Goal: Task Accomplishment & Management: Use online tool/utility

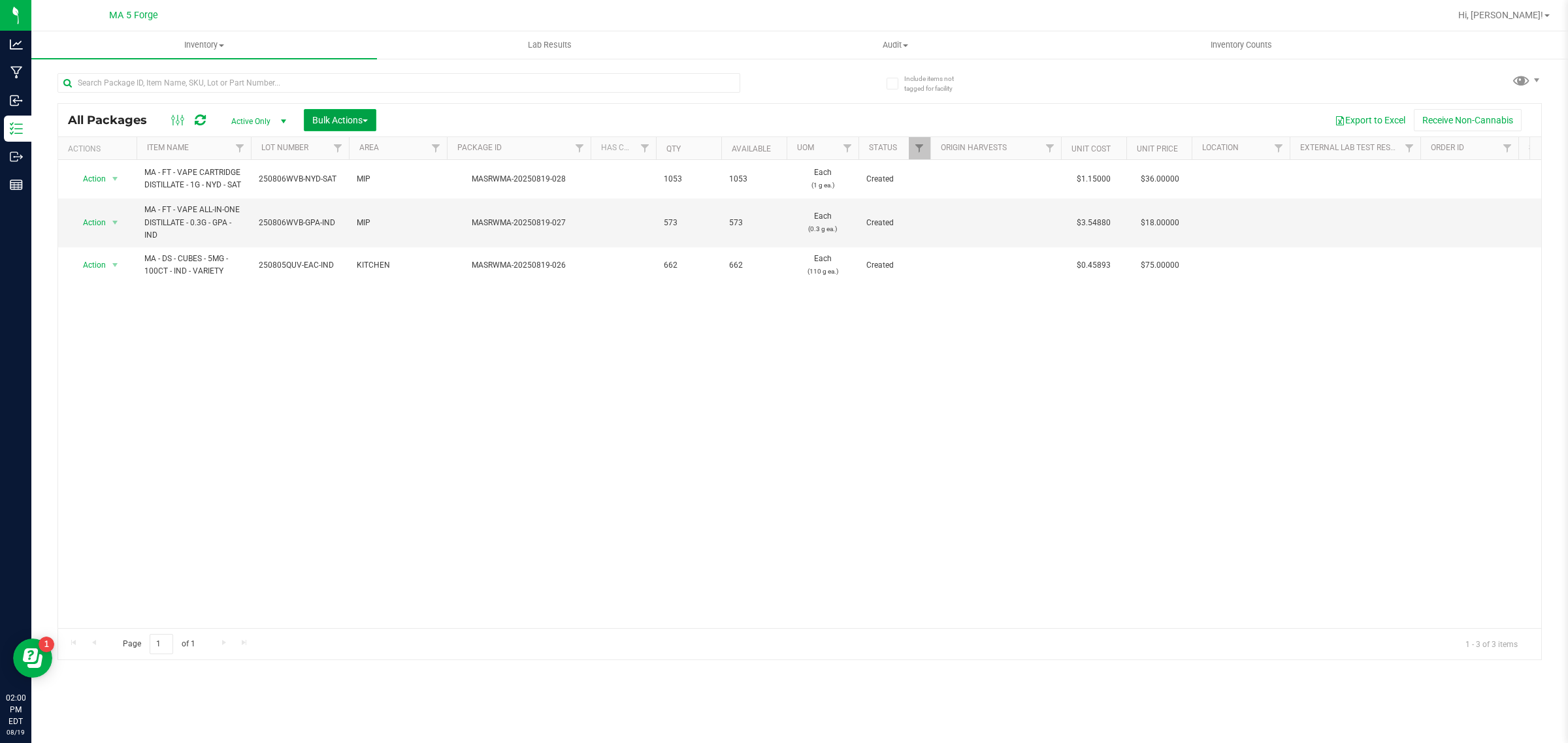
click at [327, 122] on span "Bulk Actions" at bounding box center [340, 120] width 56 height 11
click at [331, 179] on div "Add to outbound order" at bounding box center [365, 175] width 107 height 21
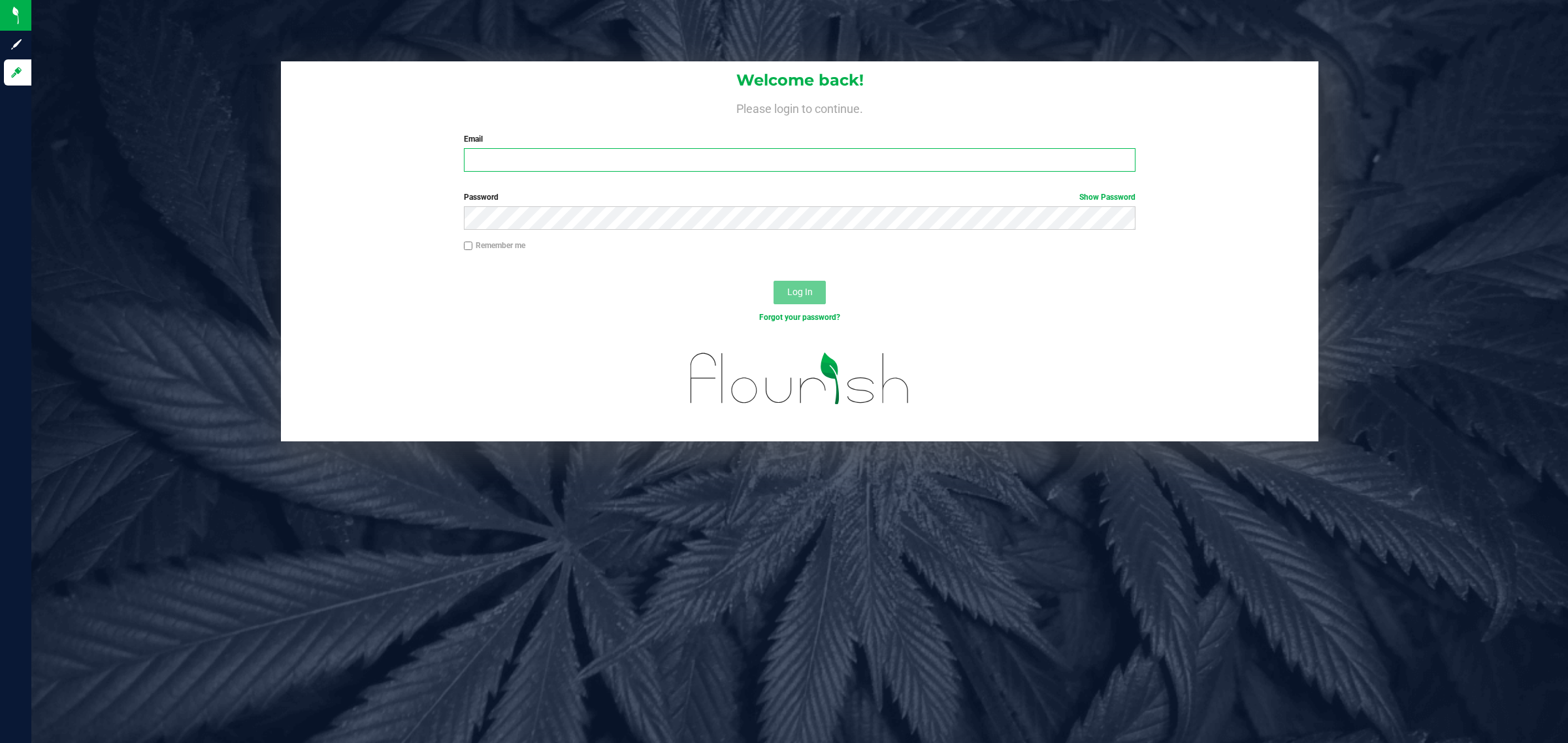
drag, startPoint x: 533, startPoint y: 153, endPoint x: 548, endPoint y: 168, distance: 21.2
click at [533, 153] on input "Email" at bounding box center [800, 160] width 672 height 23
type input "[EMAIL_ADDRESS][DOMAIN_NAME]"
click at [774, 281] on button "Log In" at bounding box center [800, 292] width 52 height 23
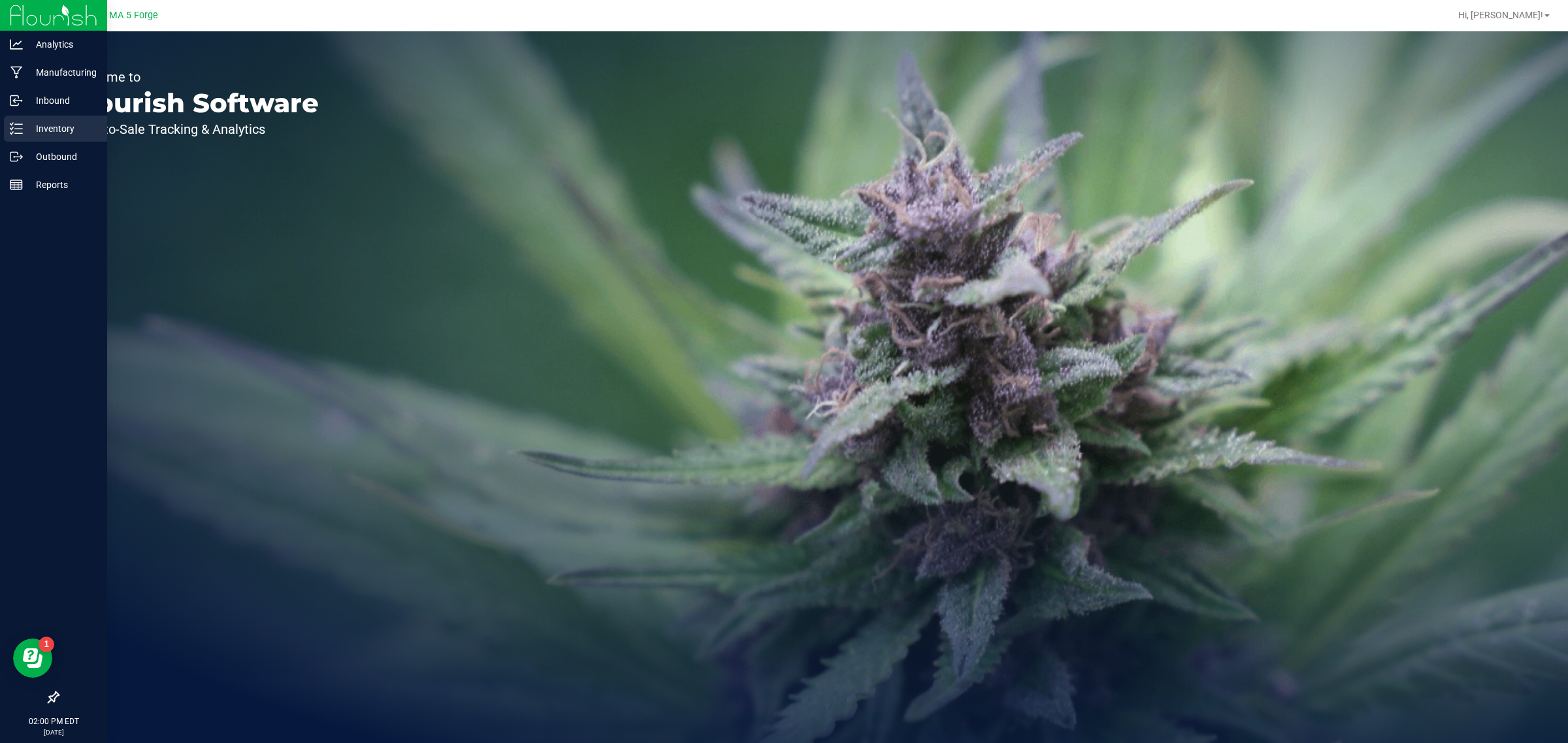
click at [23, 131] on p "Inventory" at bounding box center [62, 128] width 78 height 15
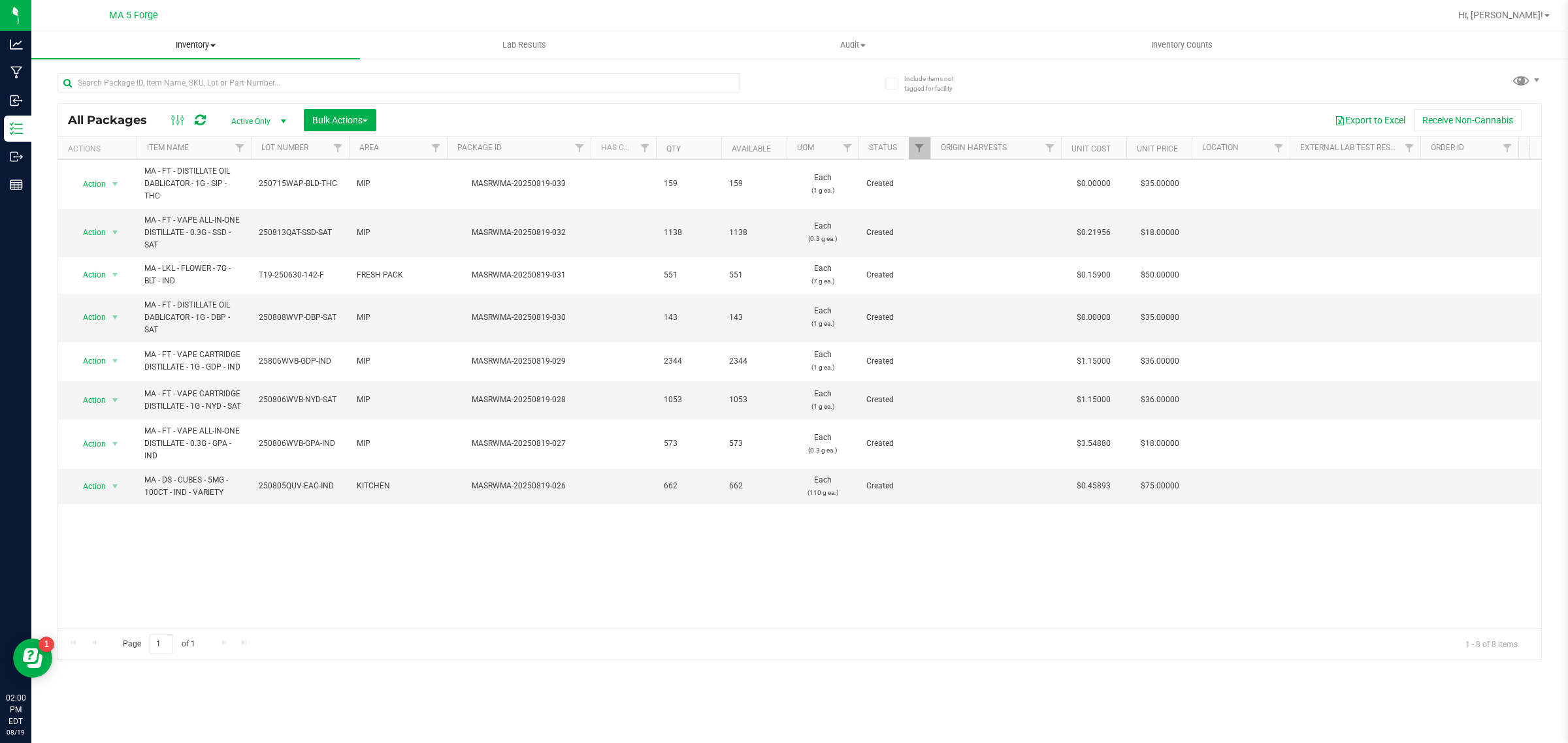
click at [180, 44] on span "Inventory" at bounding box center [195, 45] width 328 height 12
click at [191, 150] on li "From bill of materials" at bounding box center [195, 157] width 328 height 15
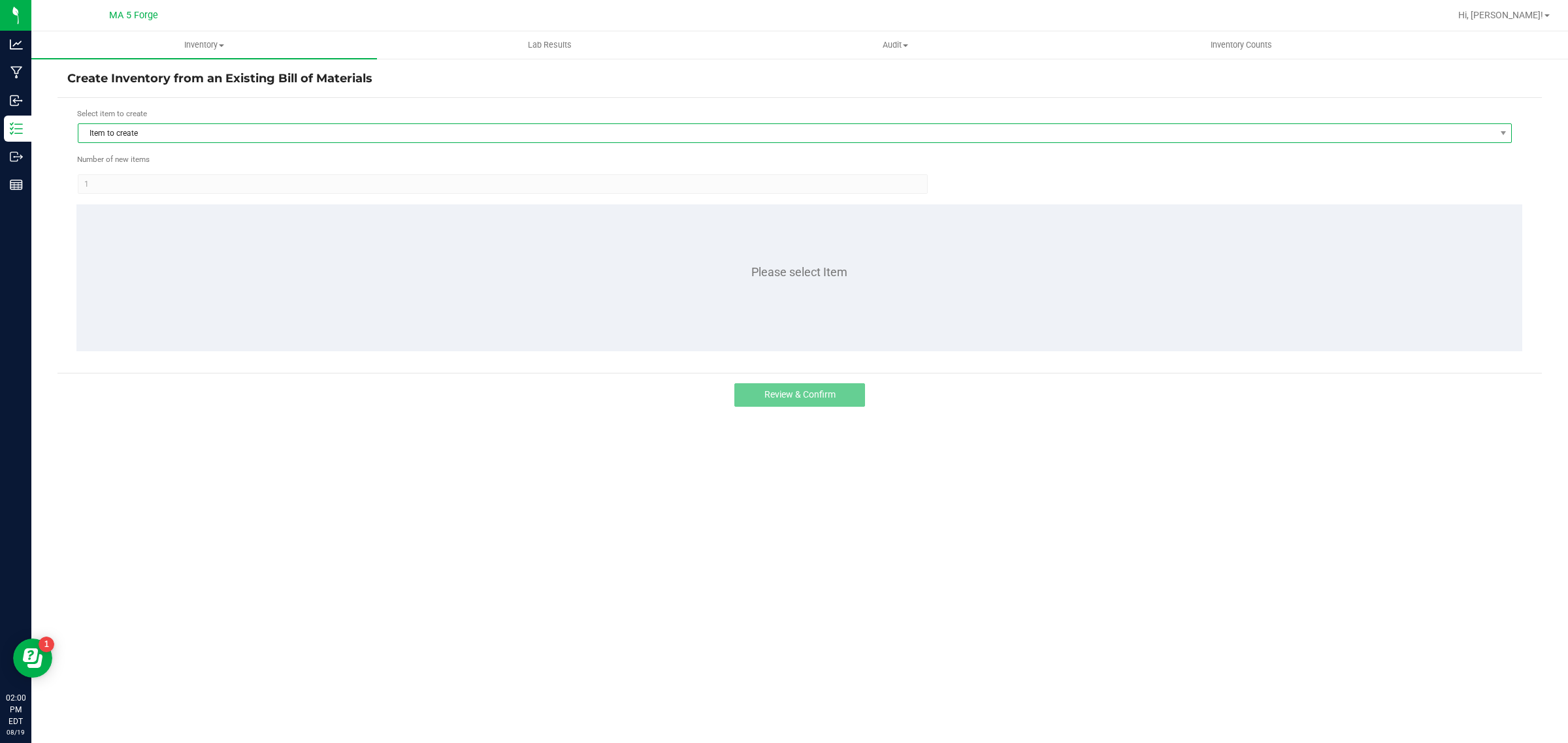
click at [264, 134] on span "Item to create" at bounding box center [786, 133] width 1416 height 18
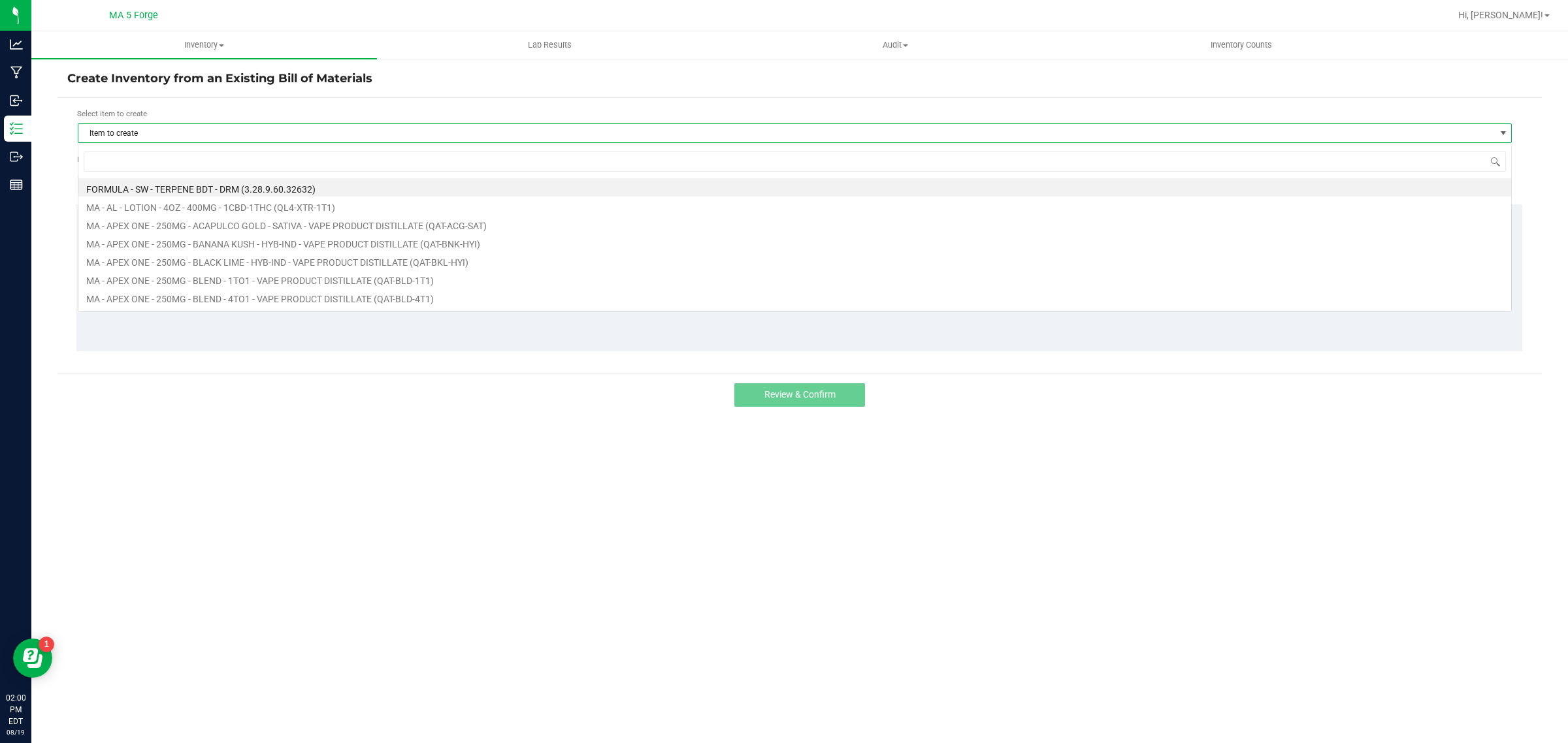
scroll to position [21, 1434]
type input "w"
type input "qkd"
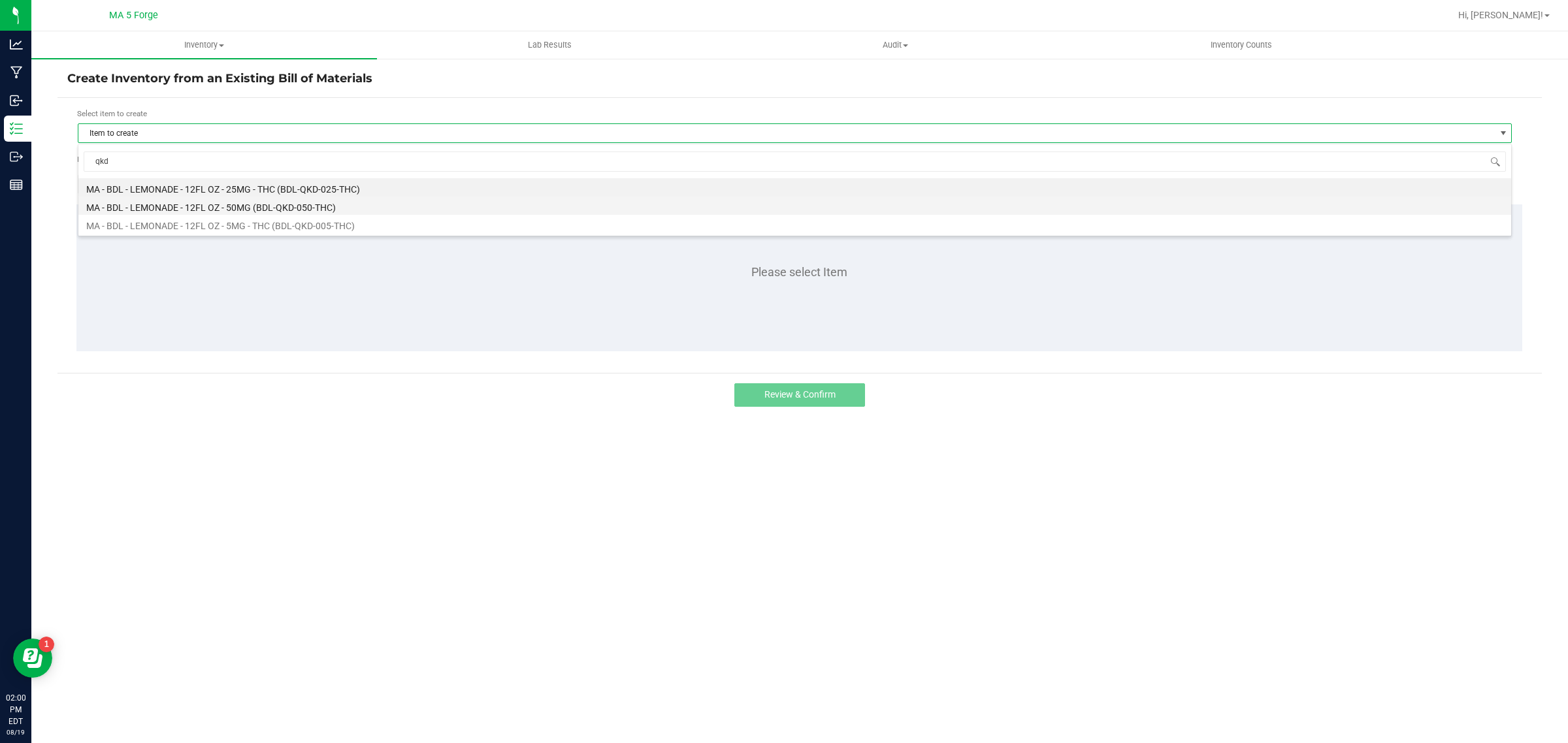
click at [312, 203] on li "MA - BDL - LEMONADE - 12FL OZ - 50MG (BDL-QKD-050-THC)" at bounding box center [794, 205] width 1433 height 18
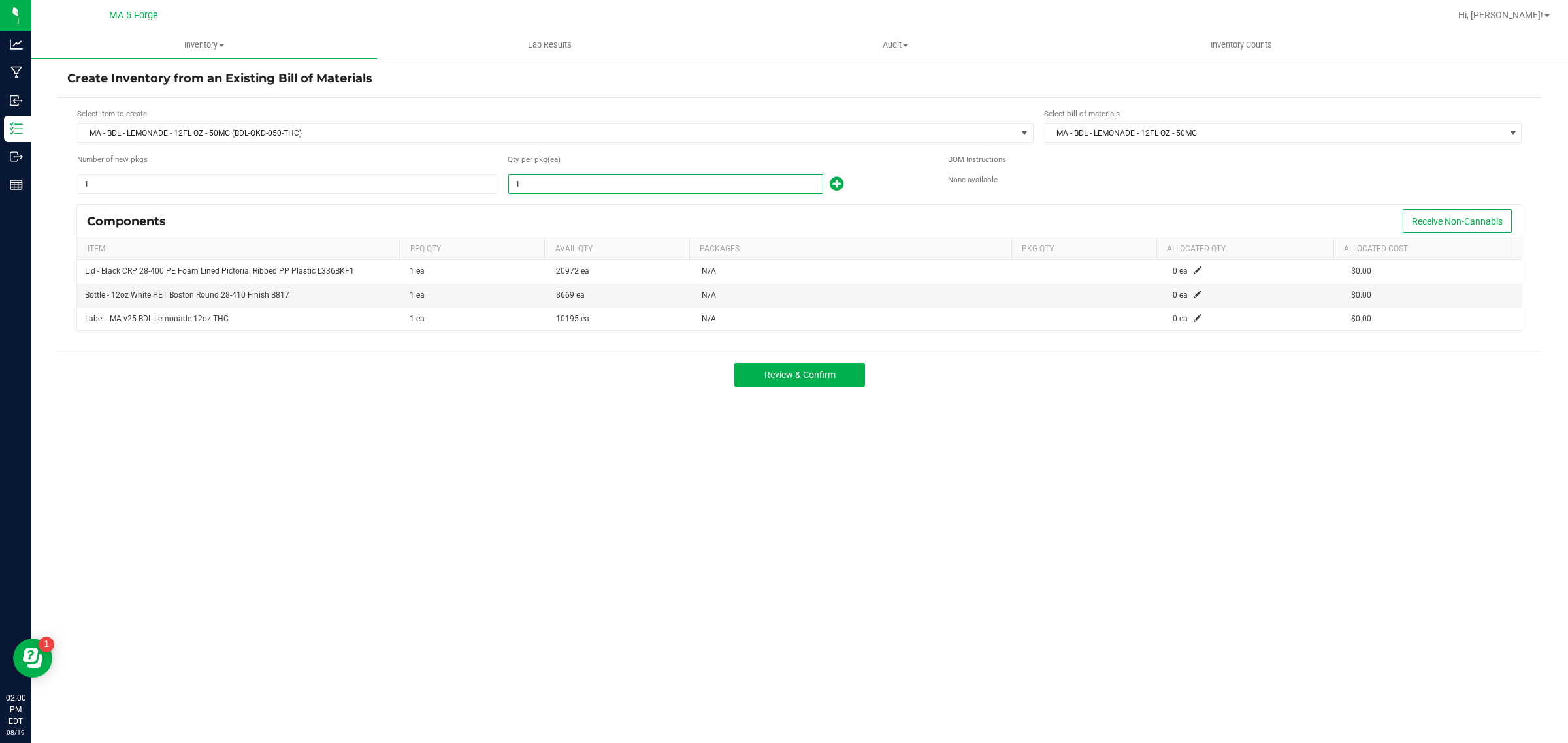
click at [612, 186] on input "1" at bounding box center [666, 184] width 314 height 18
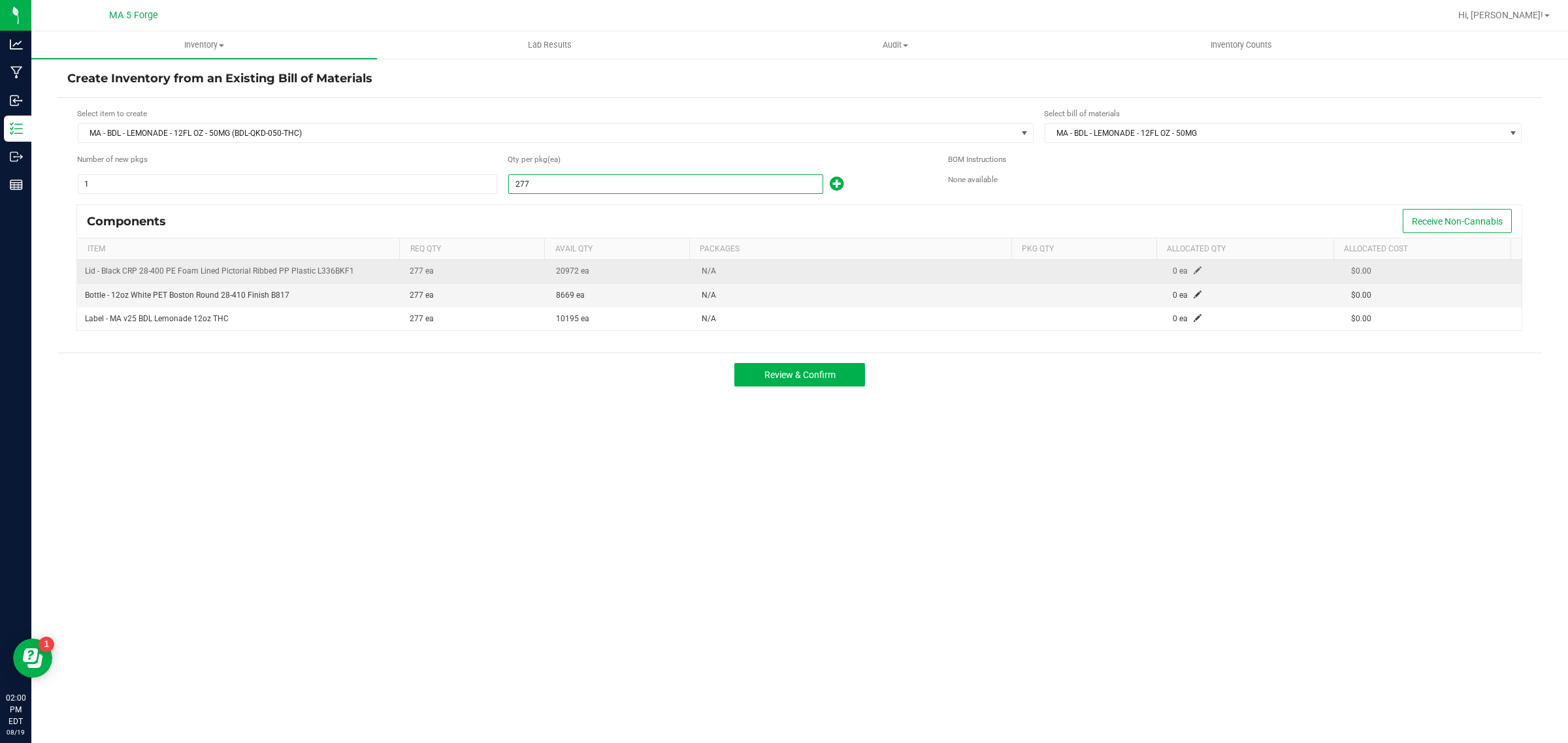
type input "277"
click at [1193, 271] on span at bounding box center [1197, 270] width 8 height 8
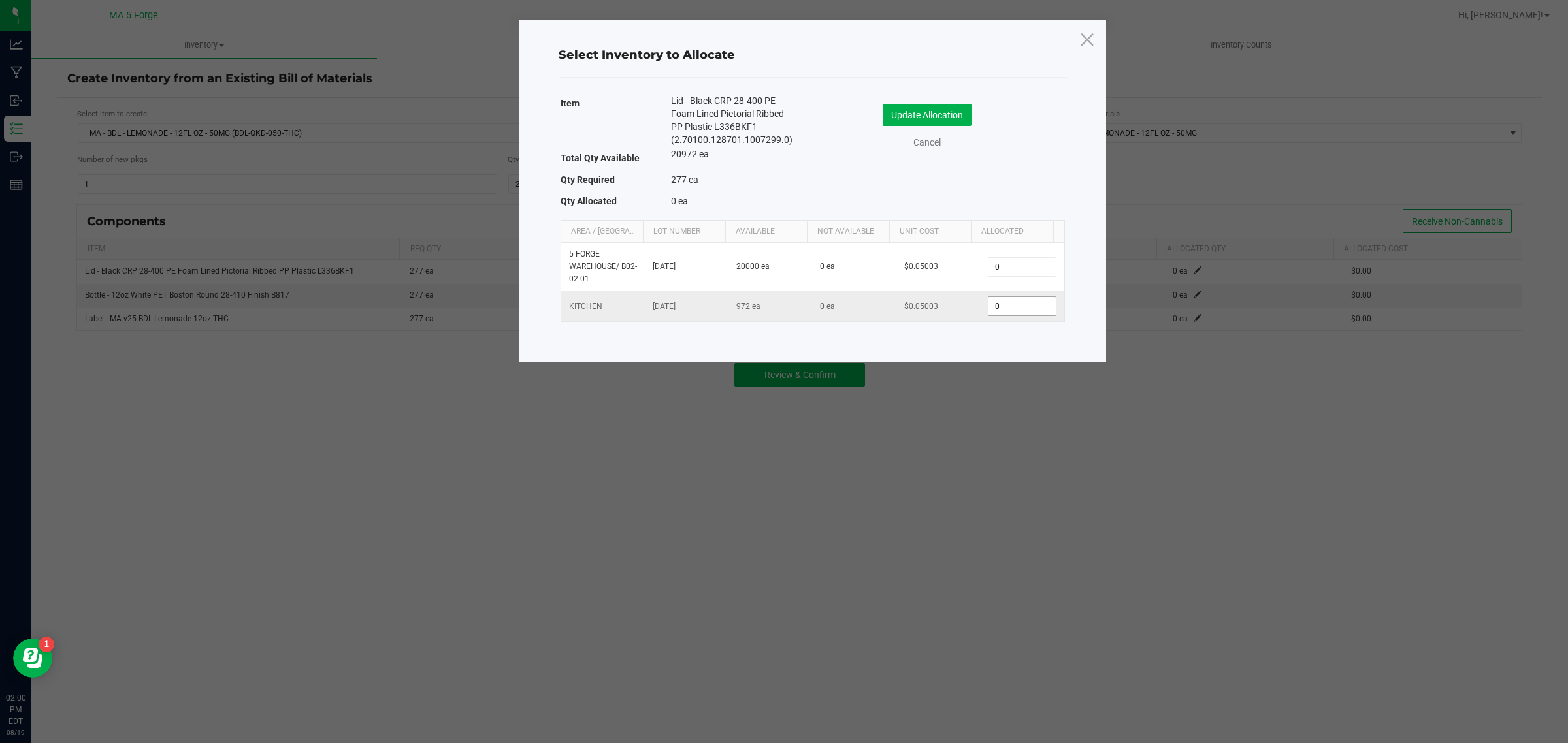
click at [1034, 304] on input "0" at bounding box center [1021, 307] width 66 height 18
type input "277"
click at [935, 119] on button "Update Allocation" at bounding box center [926, 115] width 89 height 22
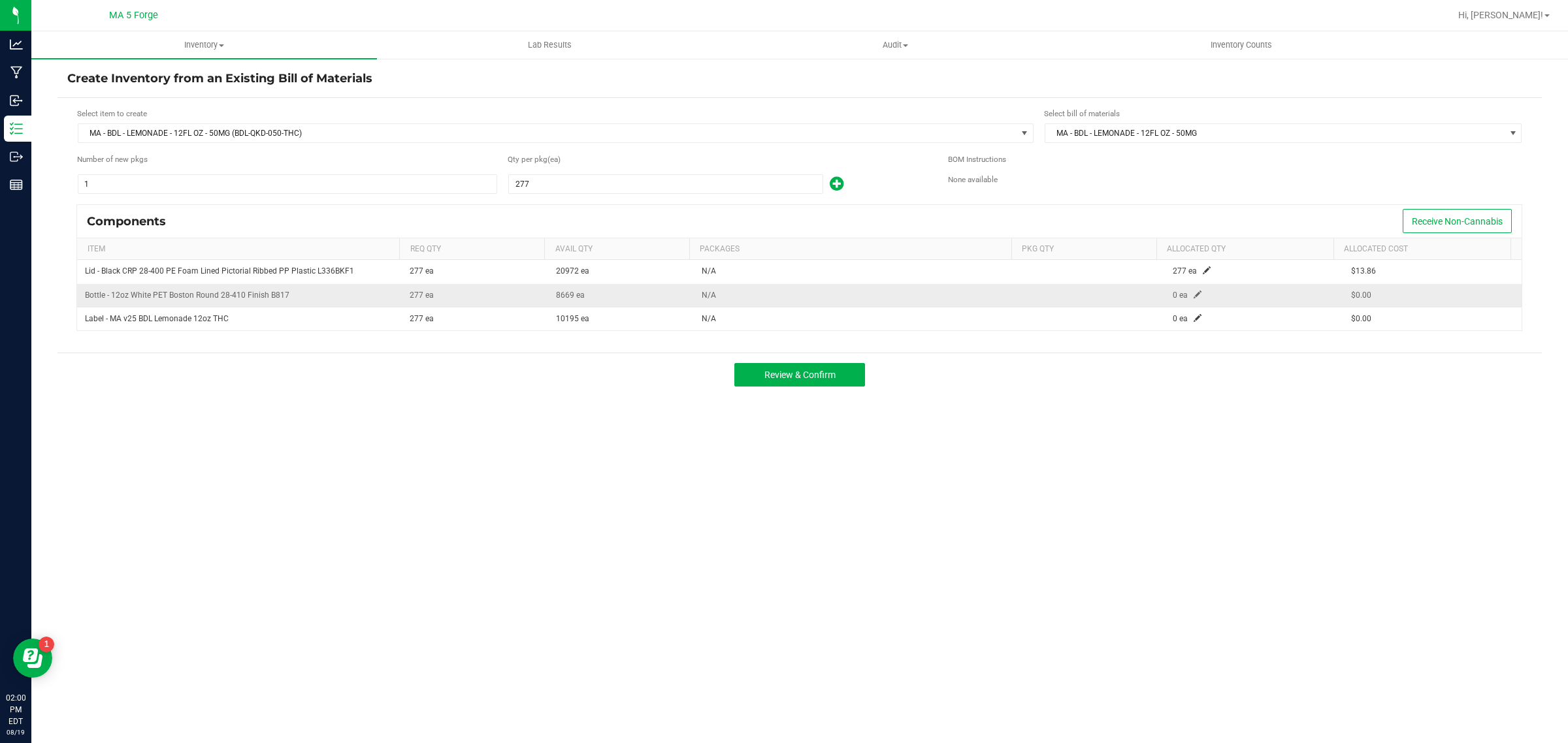
click at [1193, 298] on span at bounding box center [1197, 294] width 8 height 8
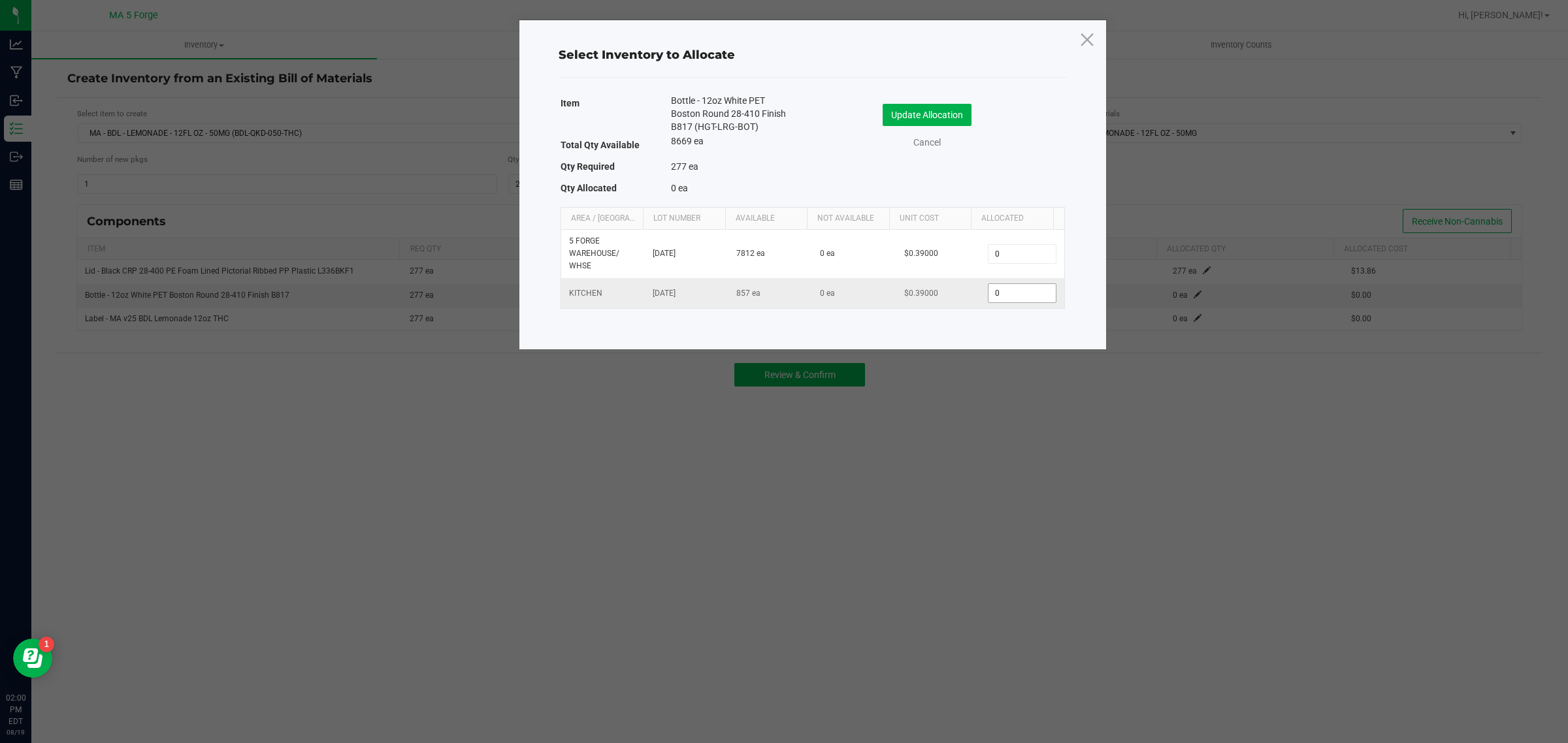
click at [1030, 294] on input "0" at bounding box center [1021, 293] width 66 height 18
type input "277"
click at [954, 125] on button "Update Allocation" at bounding box center [926, 115] width 89 height 22
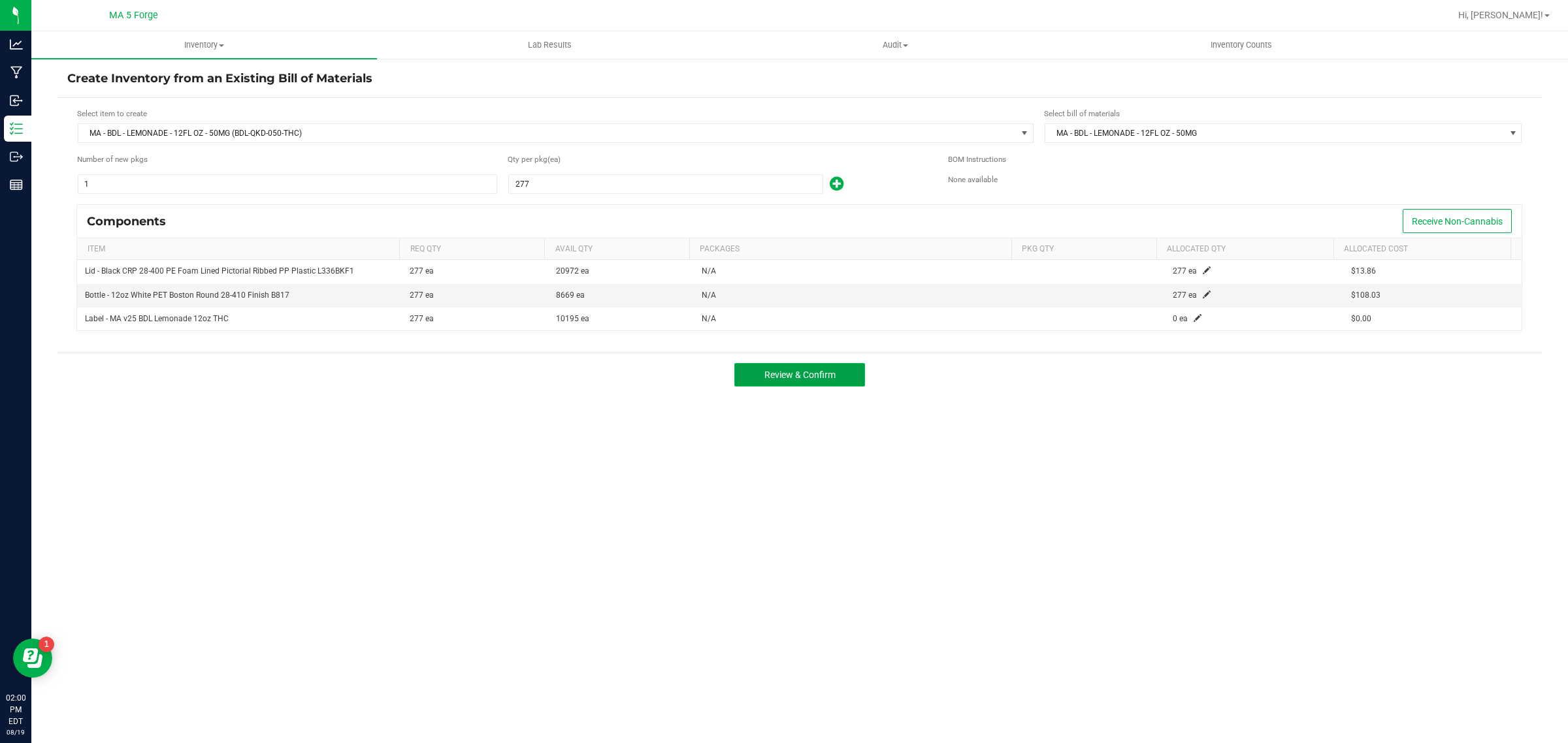
click at [823, 380] on span "Review & Confirm" at bounding box center [799, 375] width 71 height 11
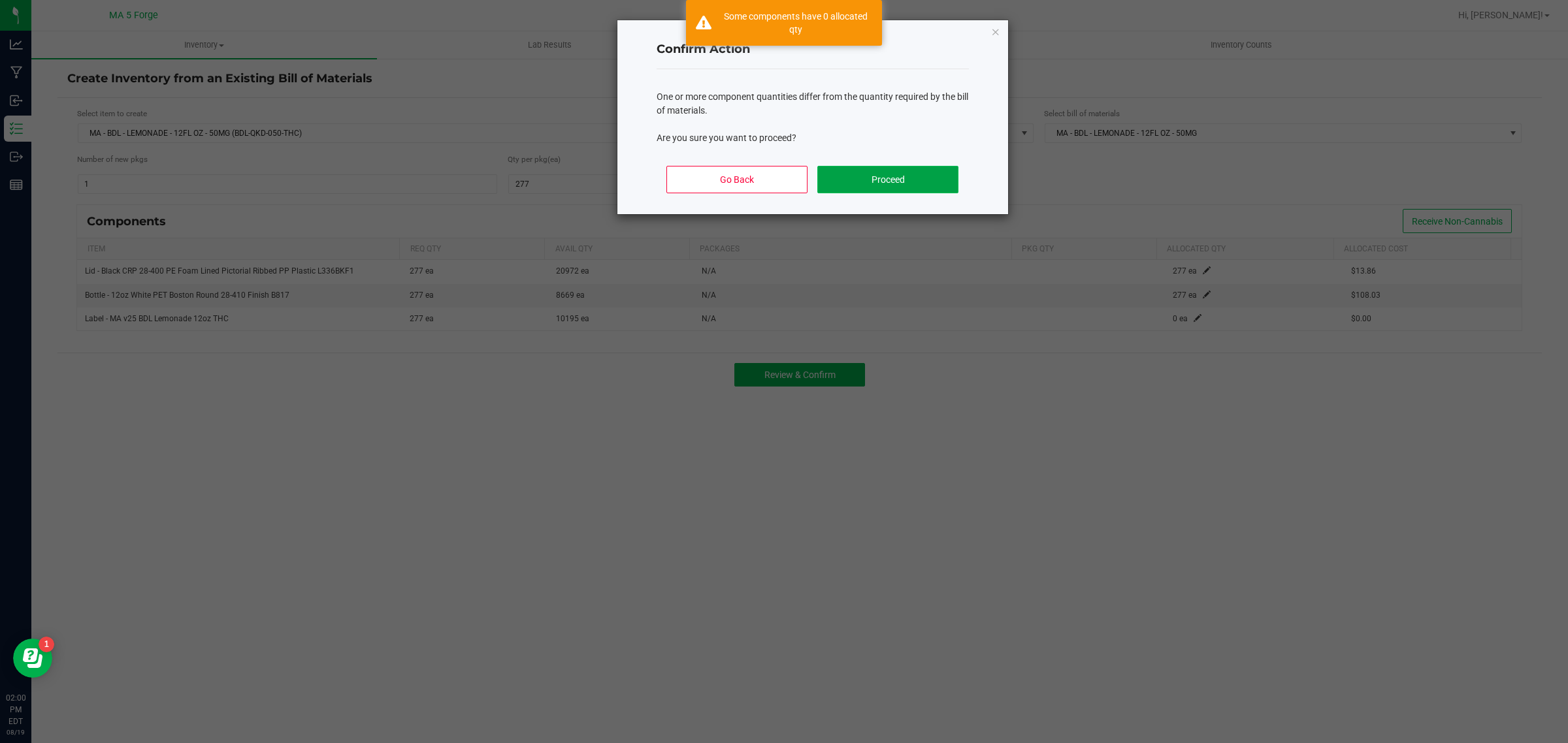
click at [884, 170] on button "Proceed" at bounding box center [888, 179] width 141 height 28
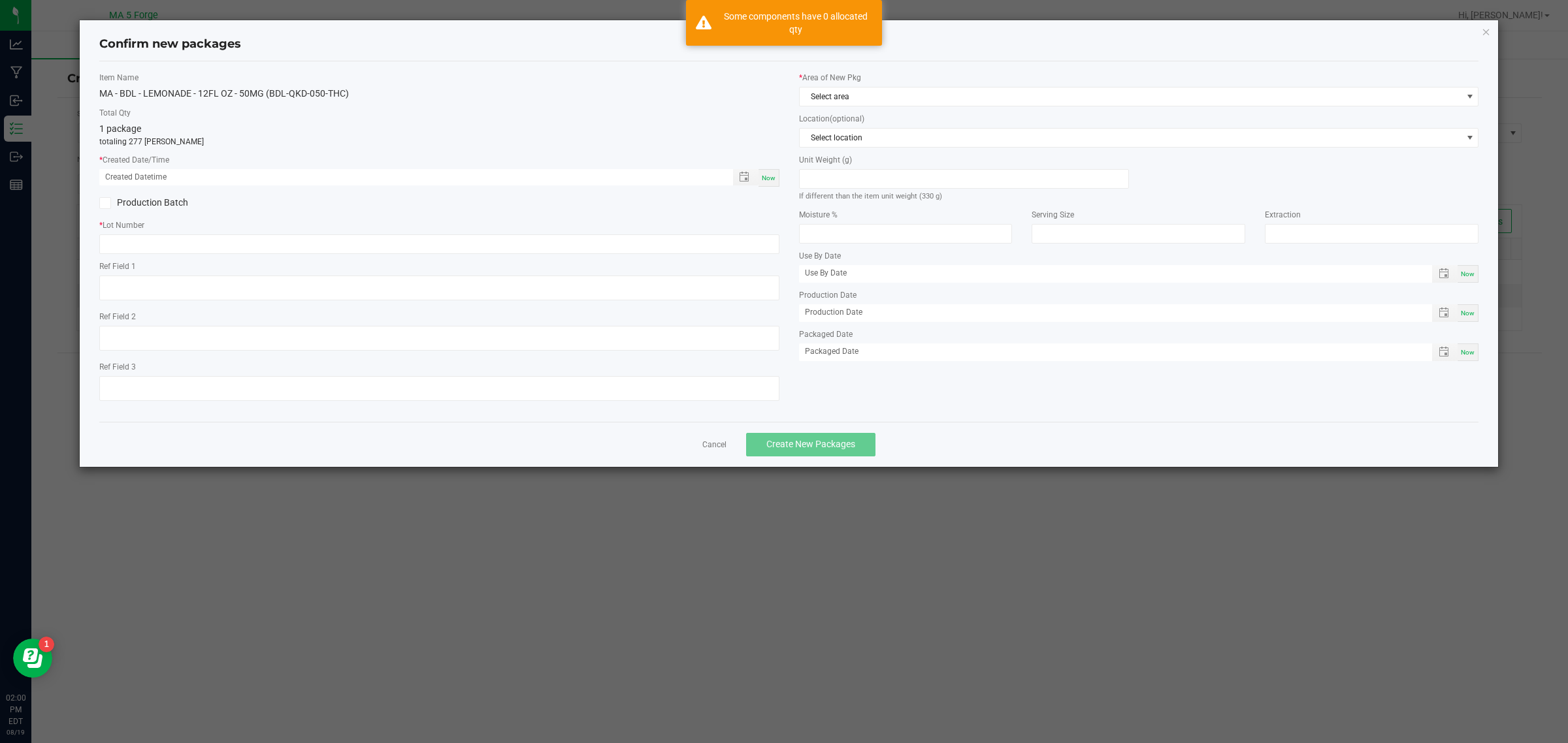
click at [776, 177] on div "Now" at bounding box center [768, 178] width 21 height 18
type input "[DATE] 02:00 PM"
click at [131, 196] on label "Production Batch" at bounding box center [264, 203] width 330 height 13
click at [0, 0] on input "Production Batch" at bounding box center [0, 0] width 0 height 0
click at [155, 236] on input "text" at bounding box center [439, 245] width 680 height 20
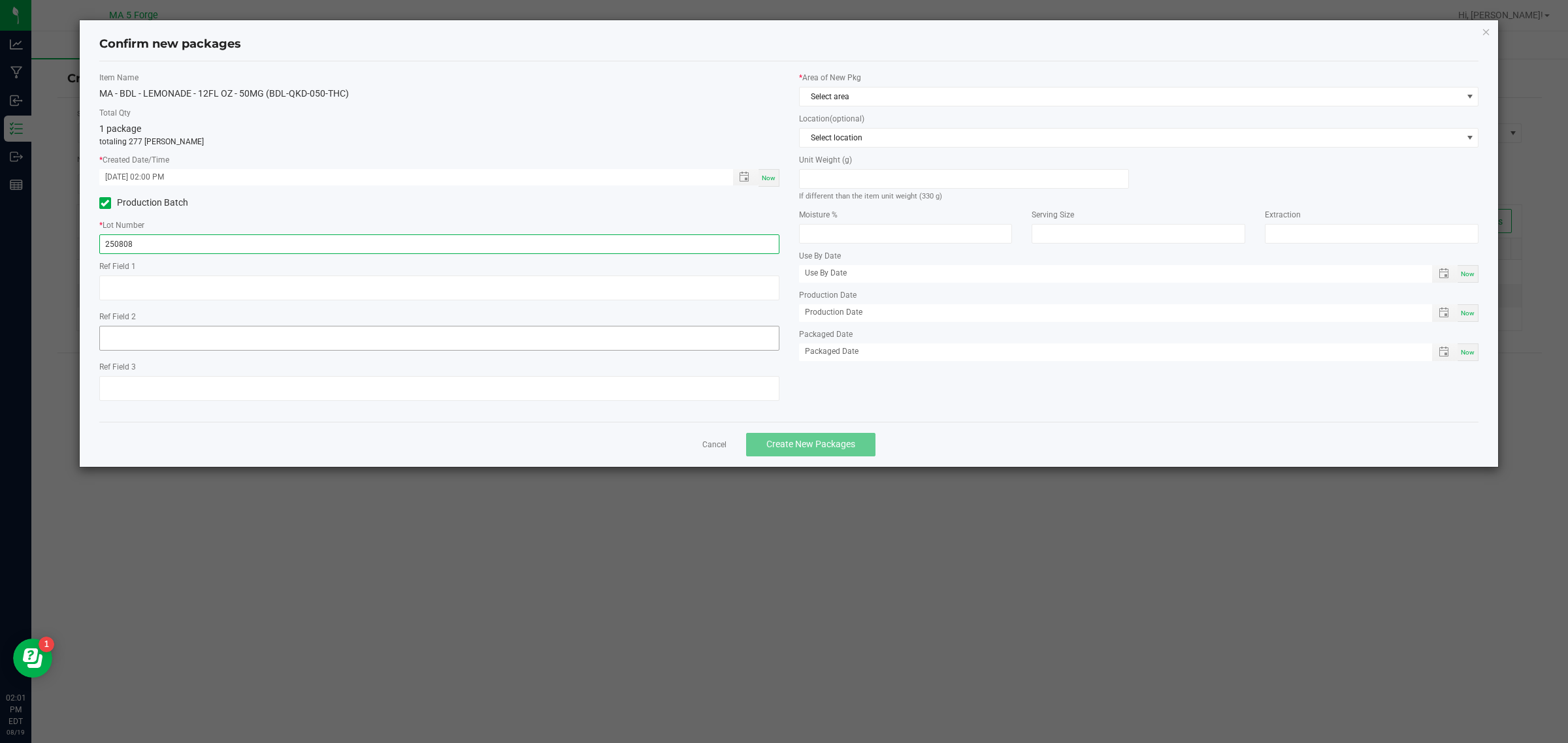
type input "250808WKD-050-THC"
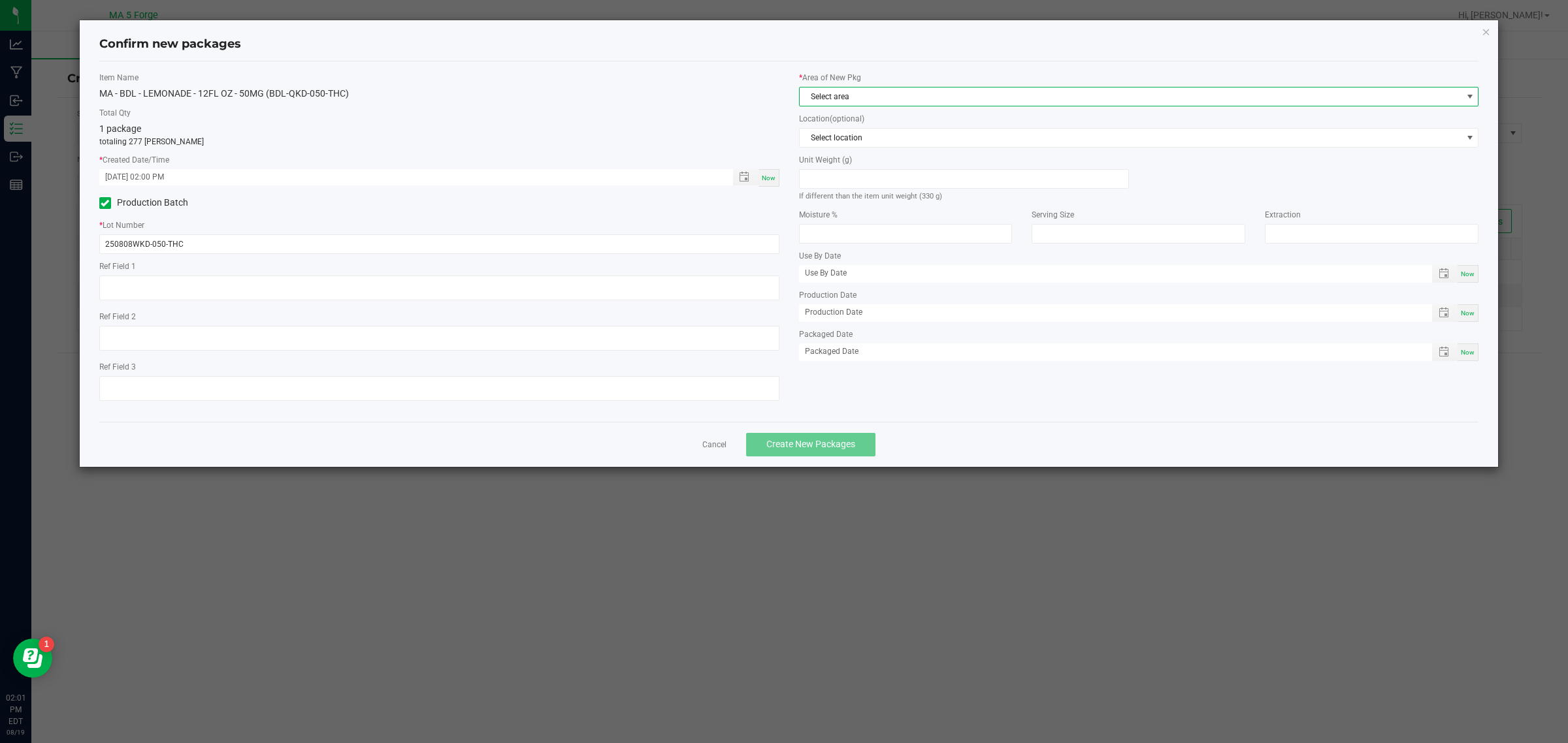
click at [889, 102] on span "Select area" at bounding box center [1131, 97] width 663 height 18
click at [871, 201] on li "KITCHEN" at bounding box center [1138, 205] width 678 height 18
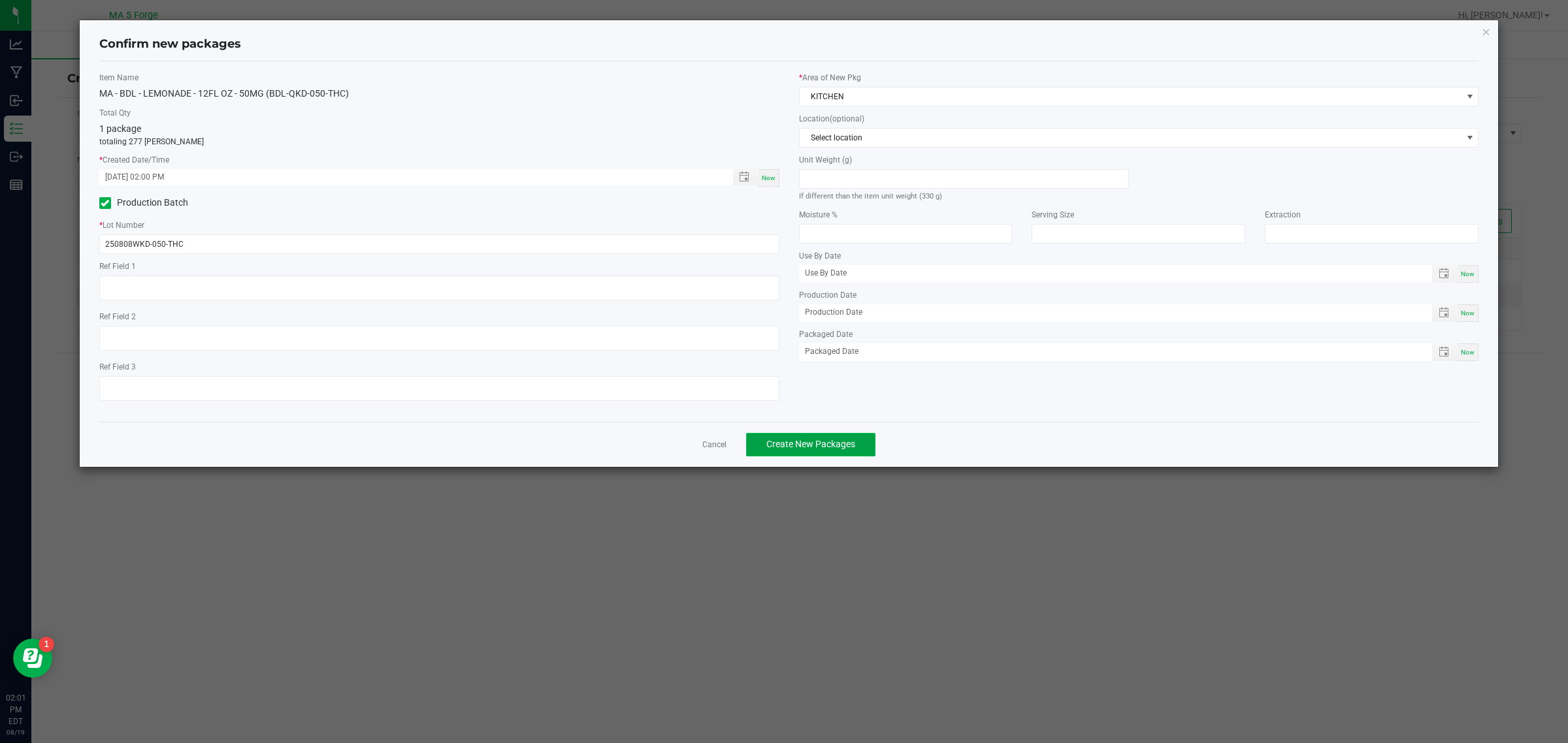
click at [845, 451] on button "Create New Packages" at bounding box center [810, 445] width 129 height 23
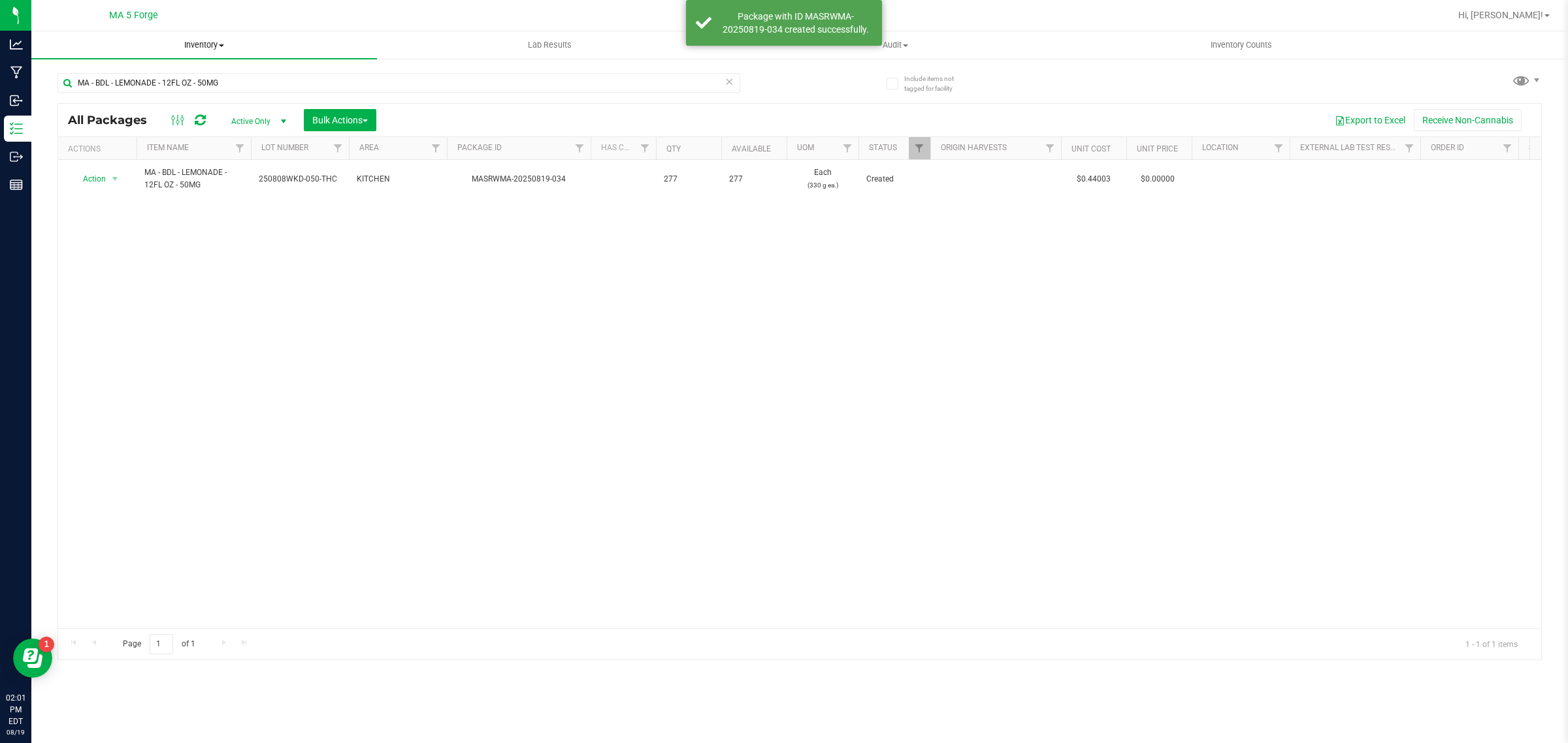
click at [217, 44] on span "Inventory" at bounding box center [204, 45] width 345 height 12
click at [137, 160] on span "From bill of materials" at bounding box center [91, 157] width 118 height 11
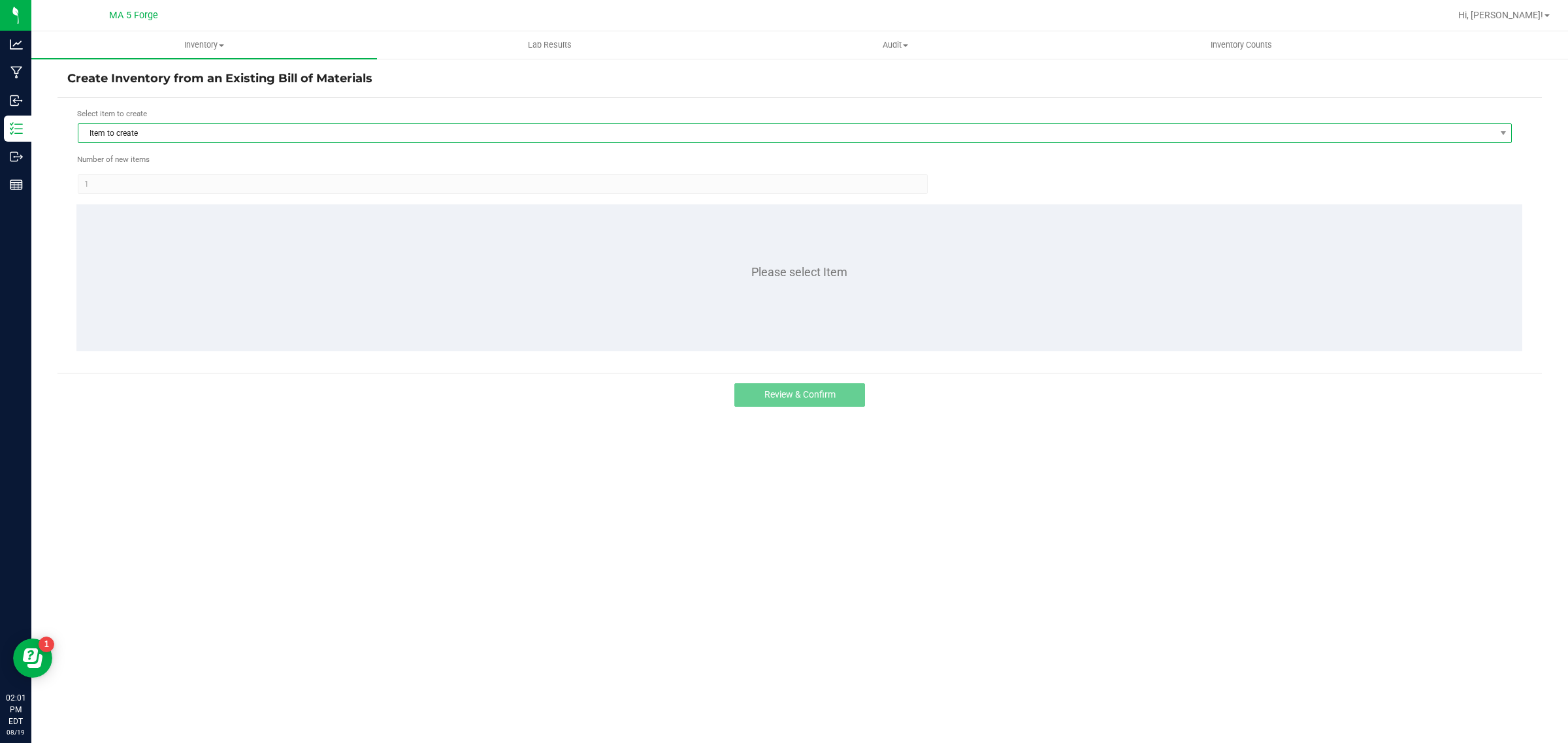
click at [152, 134] on span "Item to create" at bounding box center [786, 133] width 1416 height 18
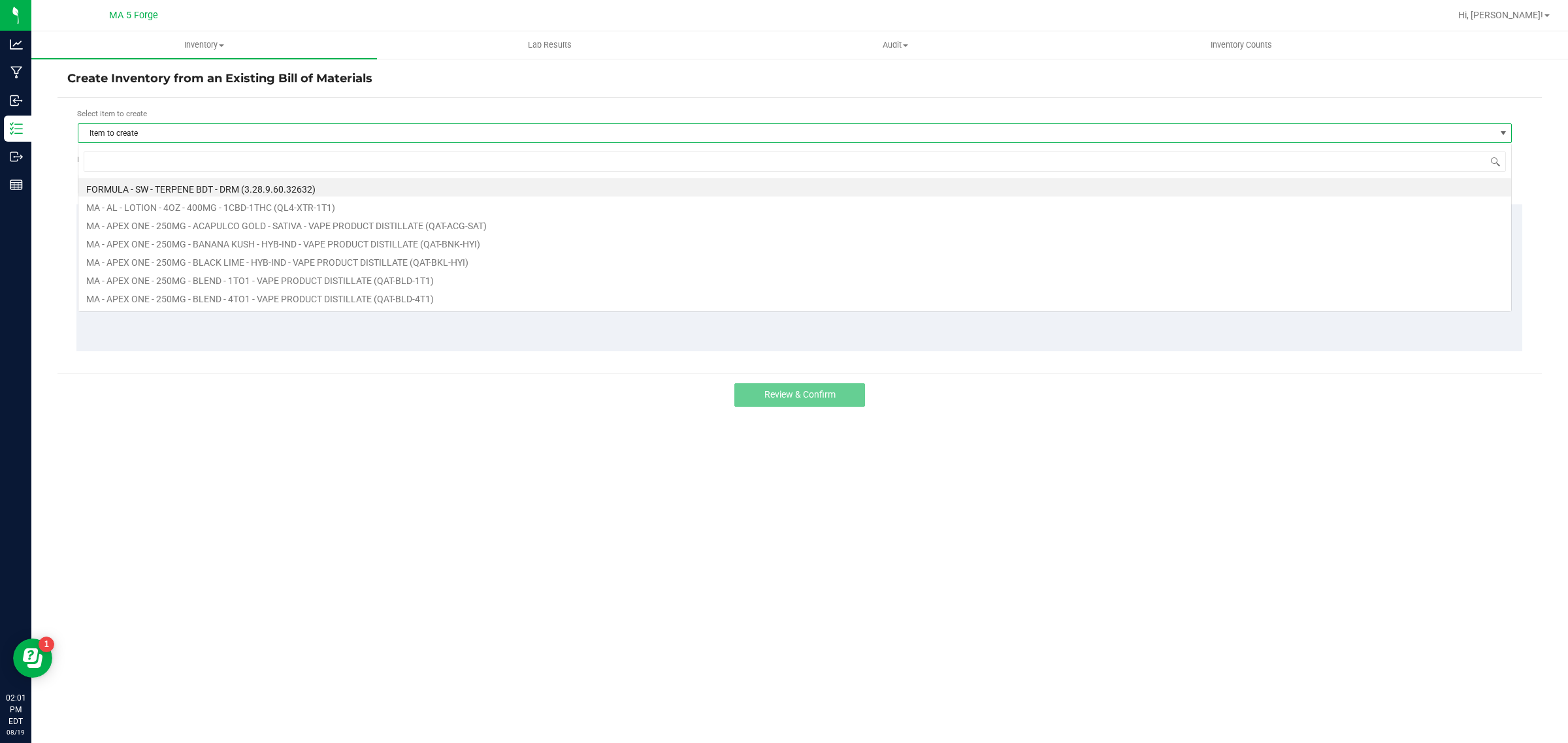
scroll to position [21, 1434]
type input "qkd"
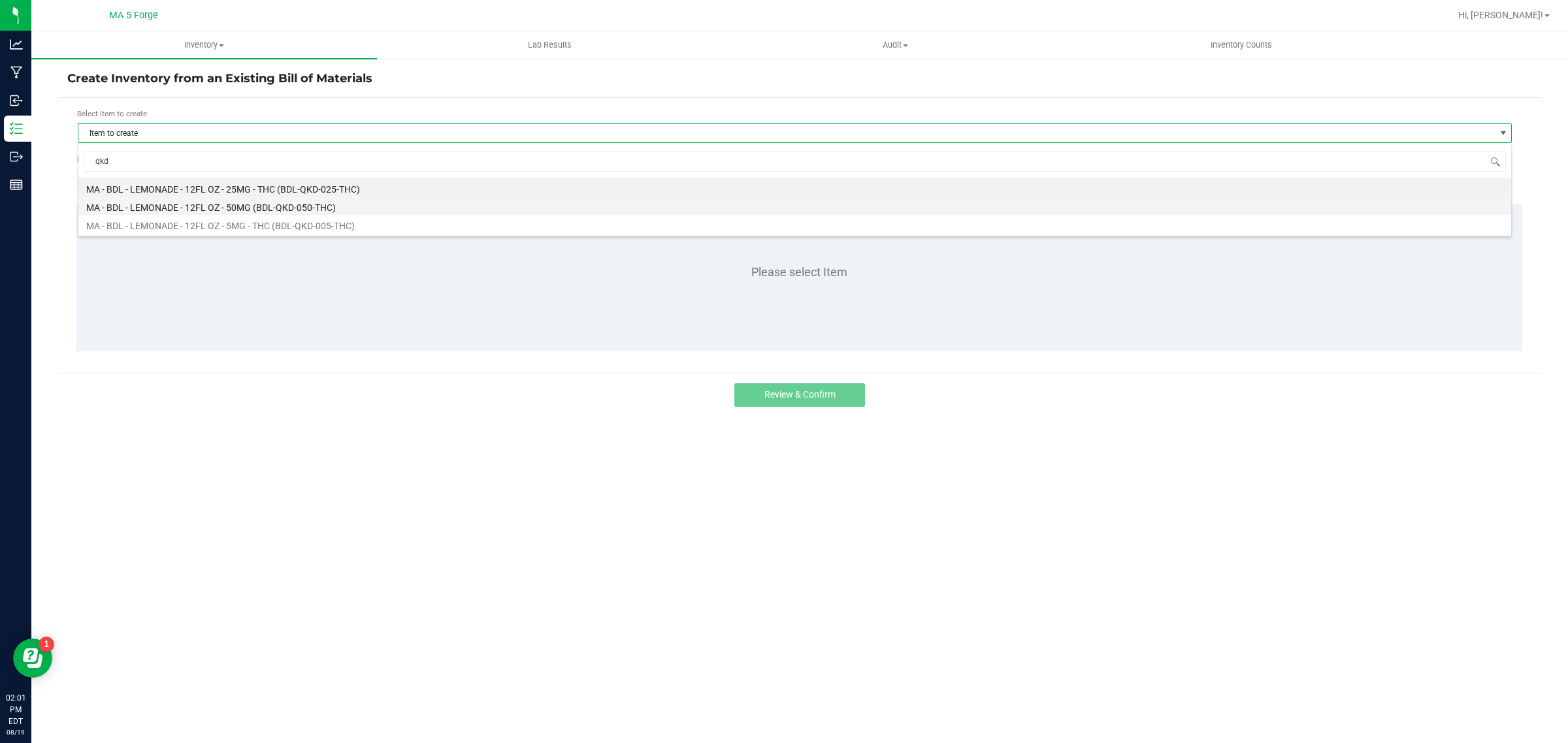
click at [278, 209] on li "MA - BDL - LEMONADE - 12FL OZ - 50MG (BDL-QKD-050-THC)" at bounding box center [794, 205] width 1433 height 18
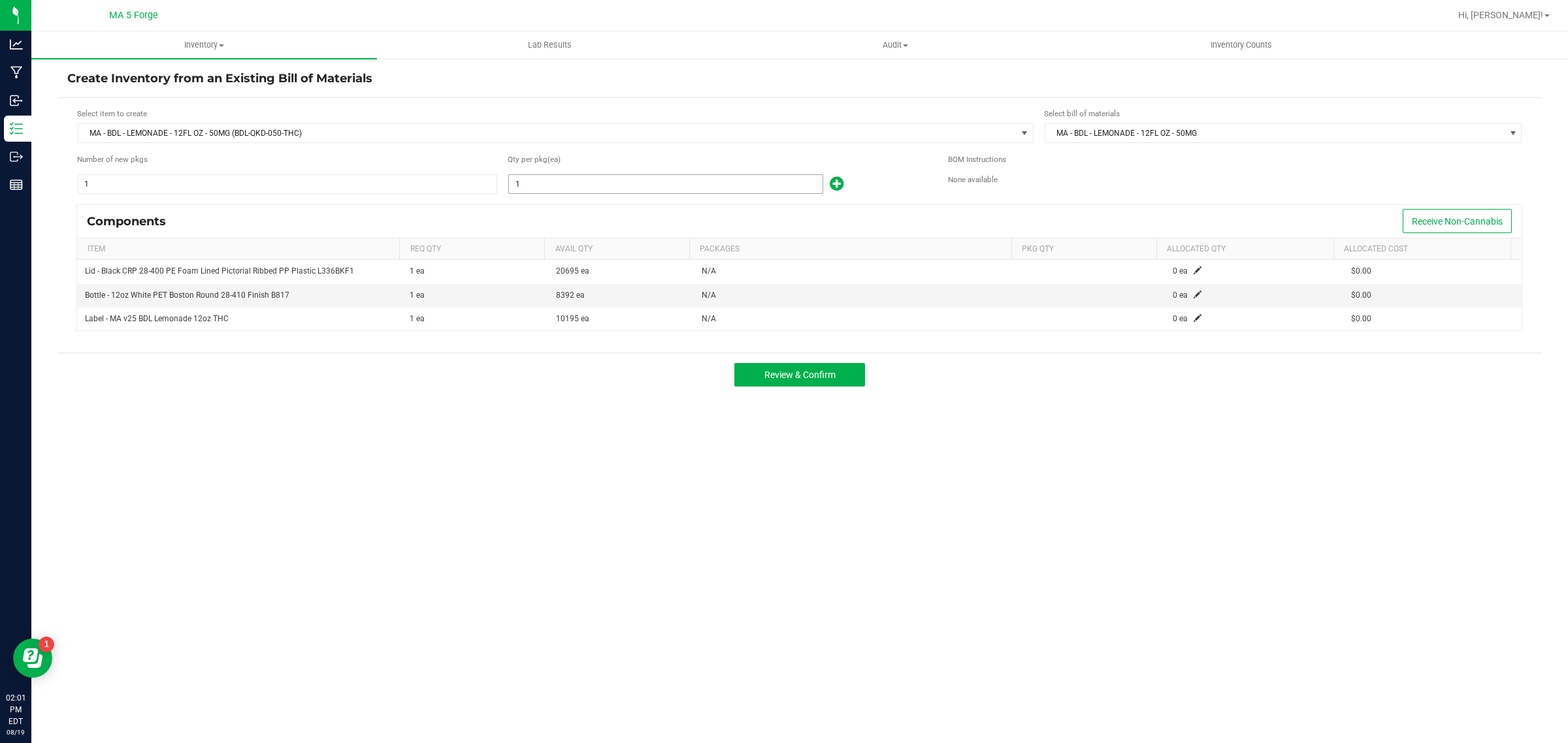
click at [585, 185] on input "1" at bounding box center [666, 184] width 314 height 18
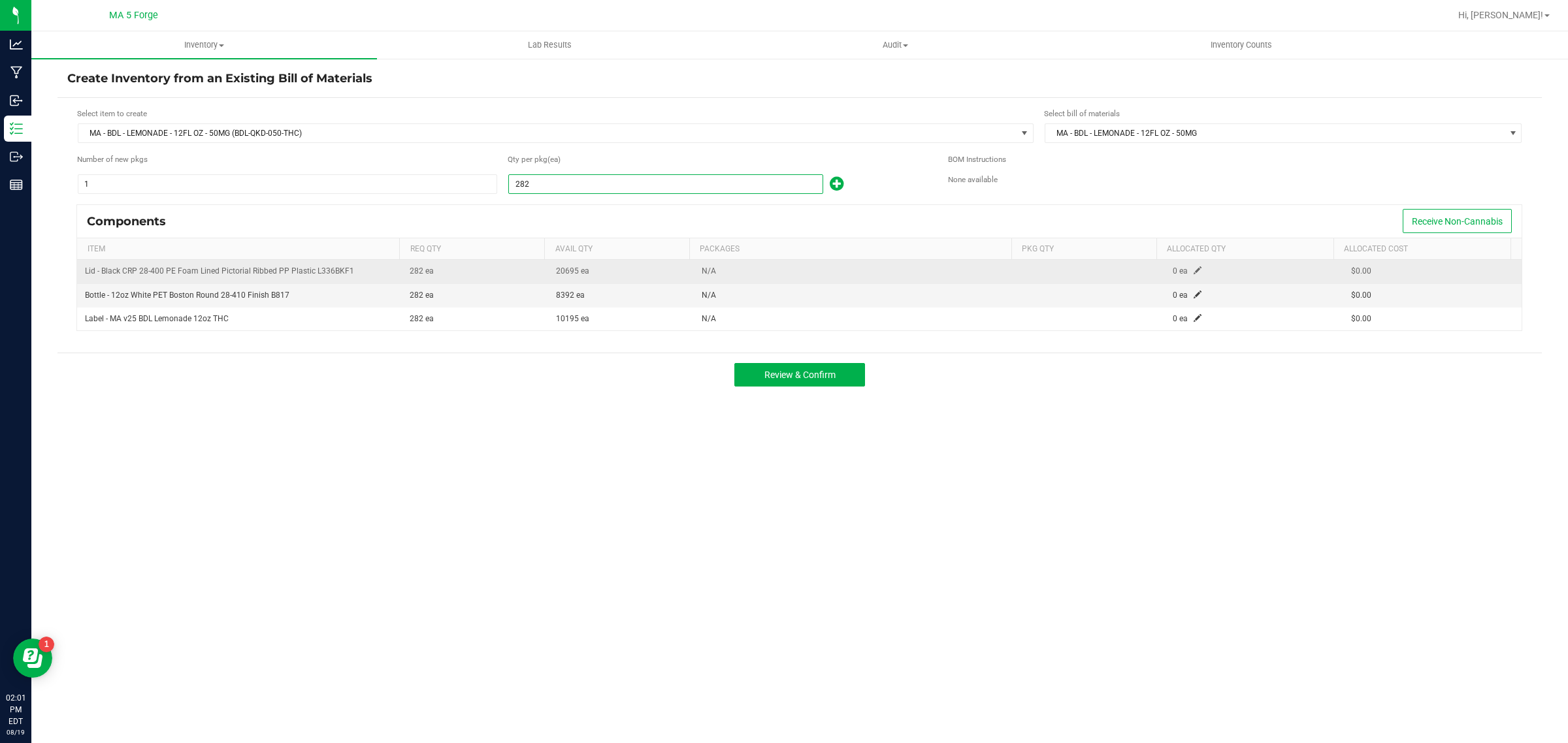
type input "282"
click at [1193, 268] on span at bounding box center [1197, 270] width 8 height 8
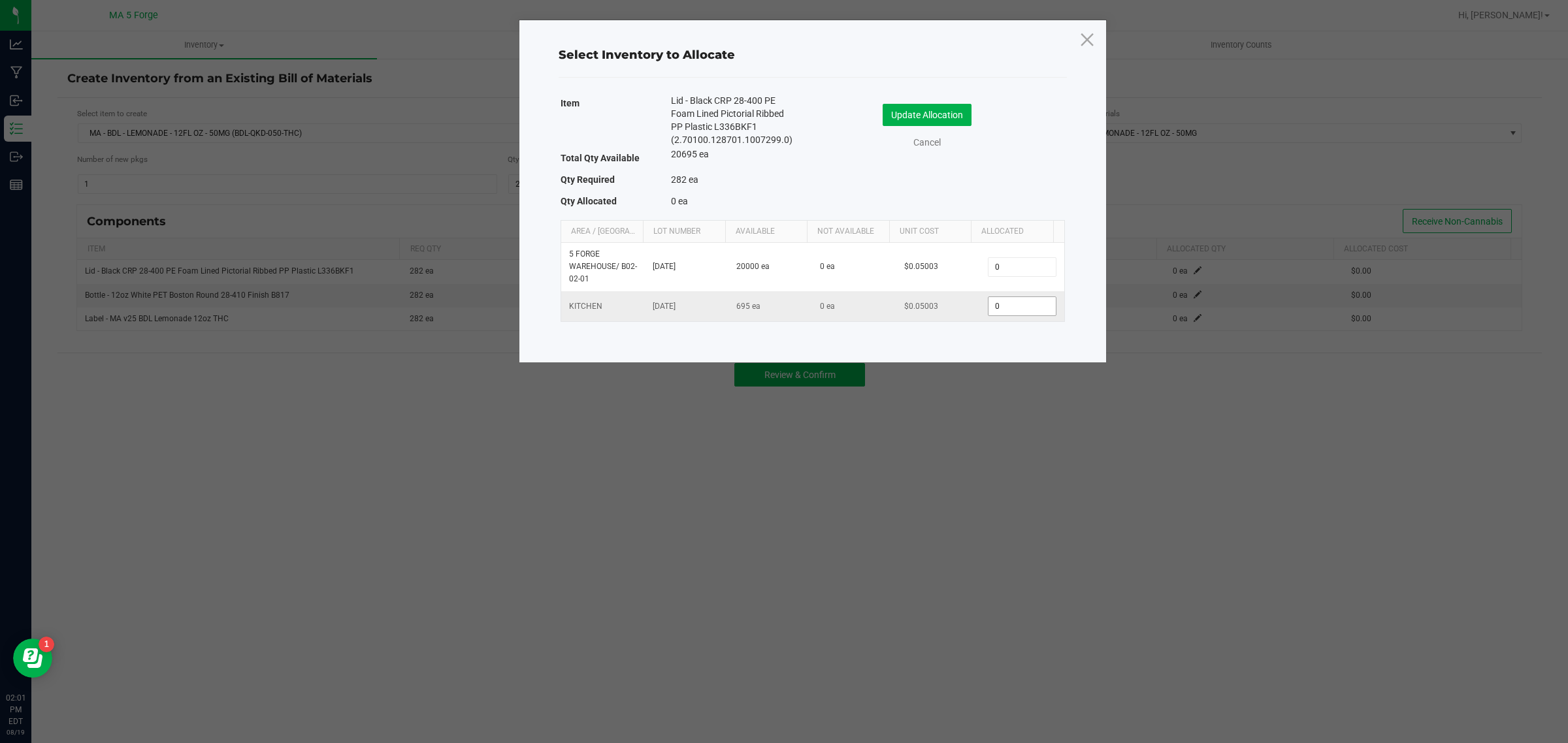
click at [1016, 307] on input "0" at bounding box center [1021, 307] width 66 height 18
type input "282"
click at [964, 115] on button "Update Allocation" at bounding box center [926, 115] width 89 height 22
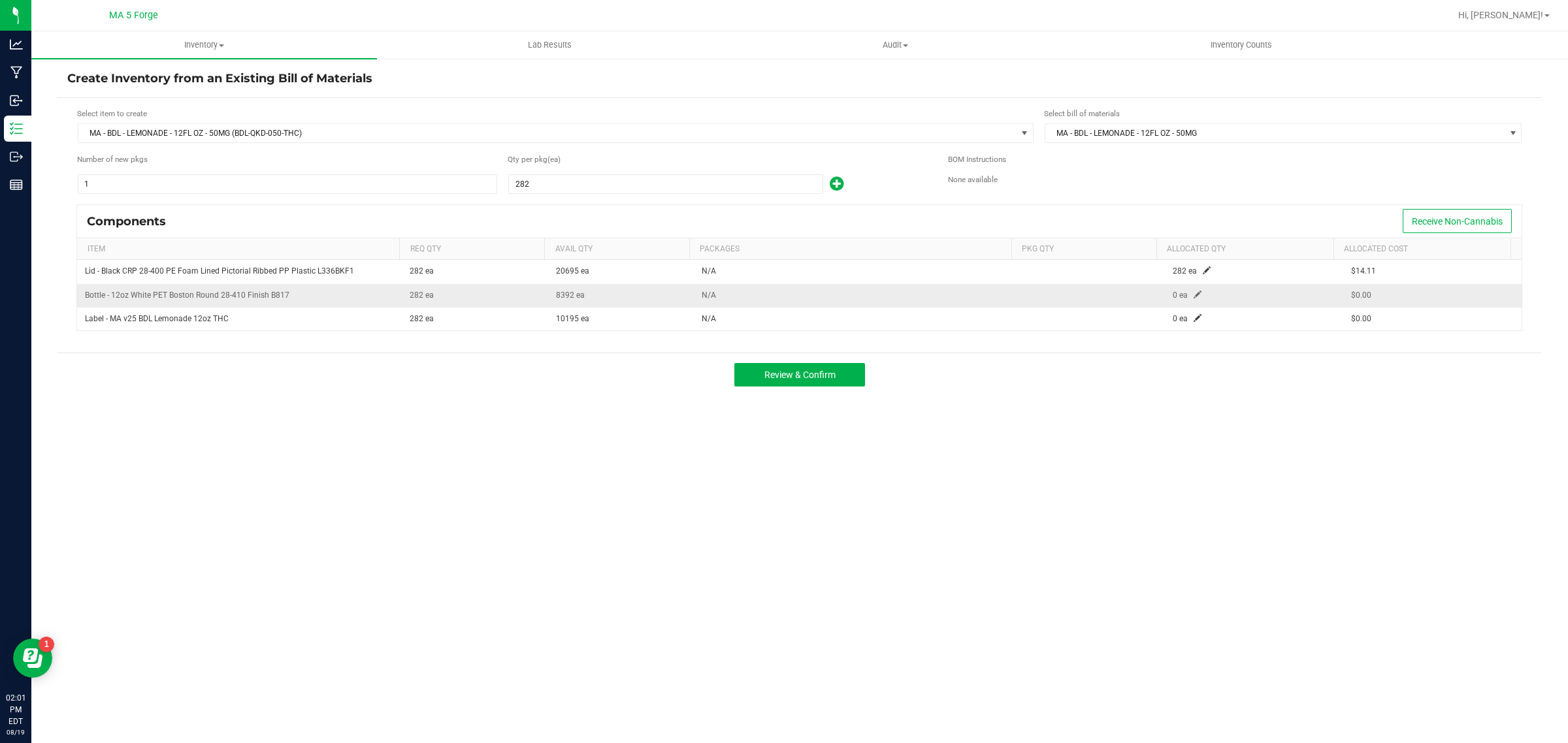
click at [1193, 298] on span at bounding box center [1197, 294] width 8 height 8
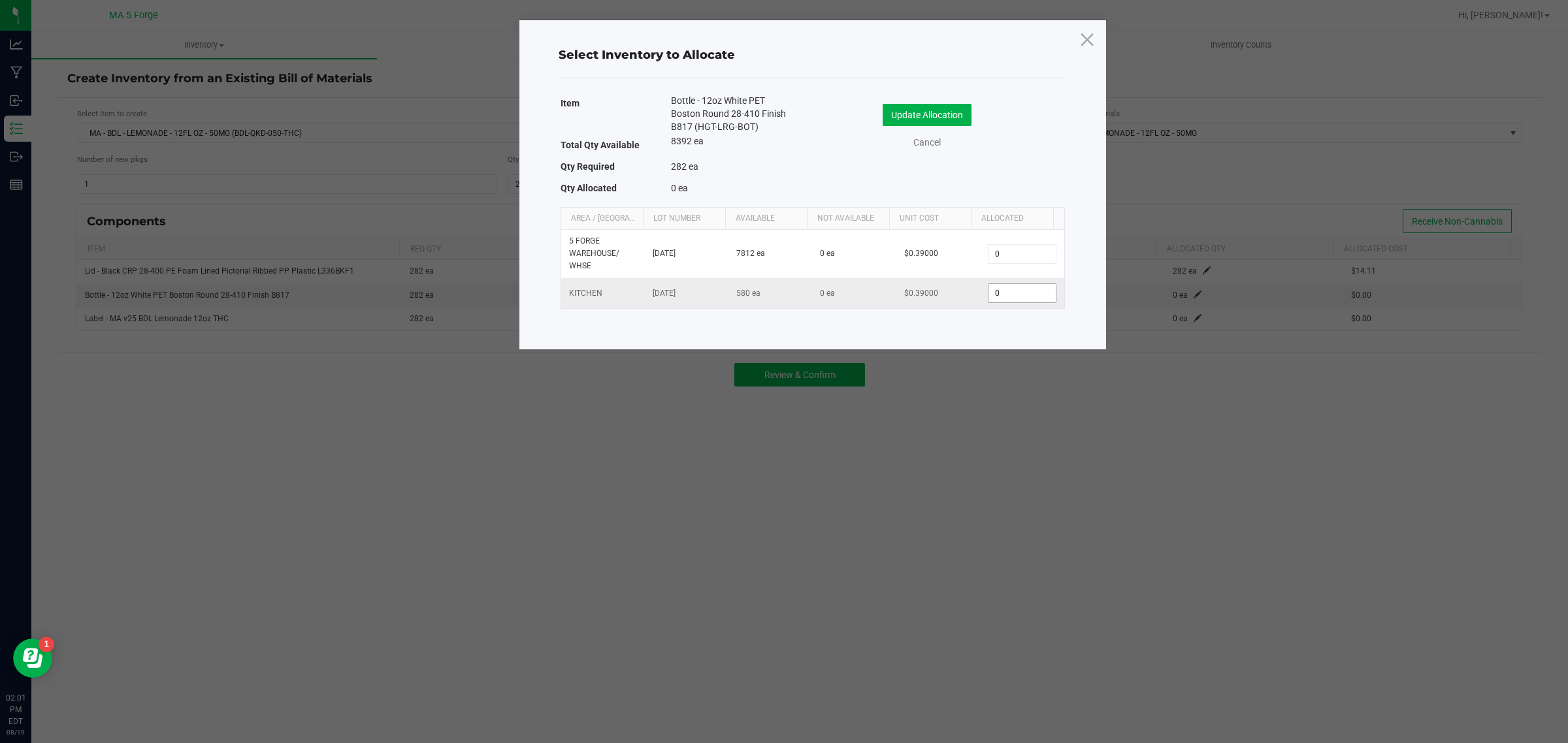
click at [998, 295] on input "0" at bounding box center [1021, 293] width 66 height 18
type input "282"
click at [964, 115] on button "Update Allocation" at bounding box center [926, 115] width 89 height 22
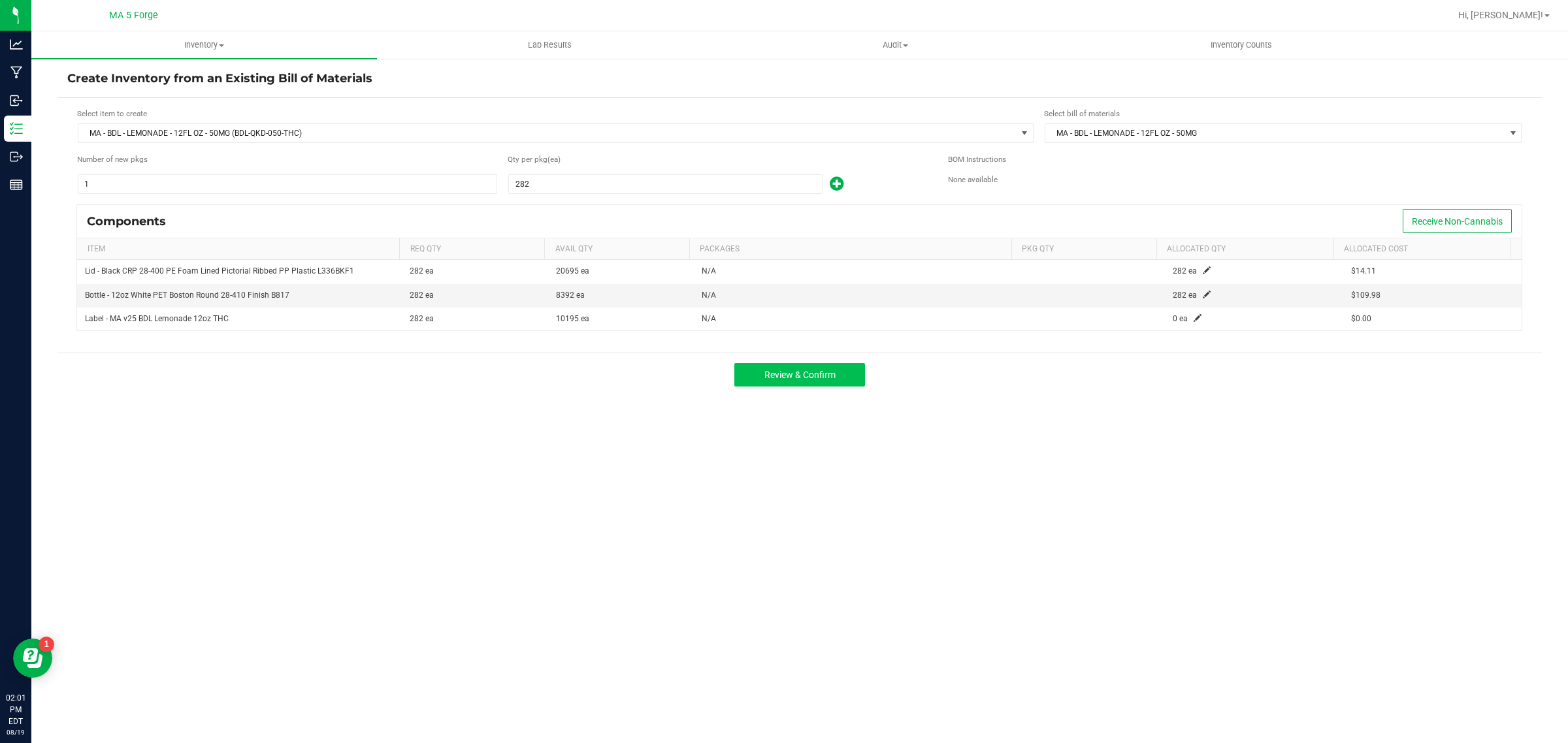
drag, startPoint x: 836, startPoint y: 389, endPoint x: 829, endPoint y: 383, distance: 9.2
click at [834, 386] on div "Review & Confirm" at bounding box center [799, 374] width 1484 height 44
click at [829, 383] on button "Review & Confirm" at bounding box center [800, 375] width 131 height 23
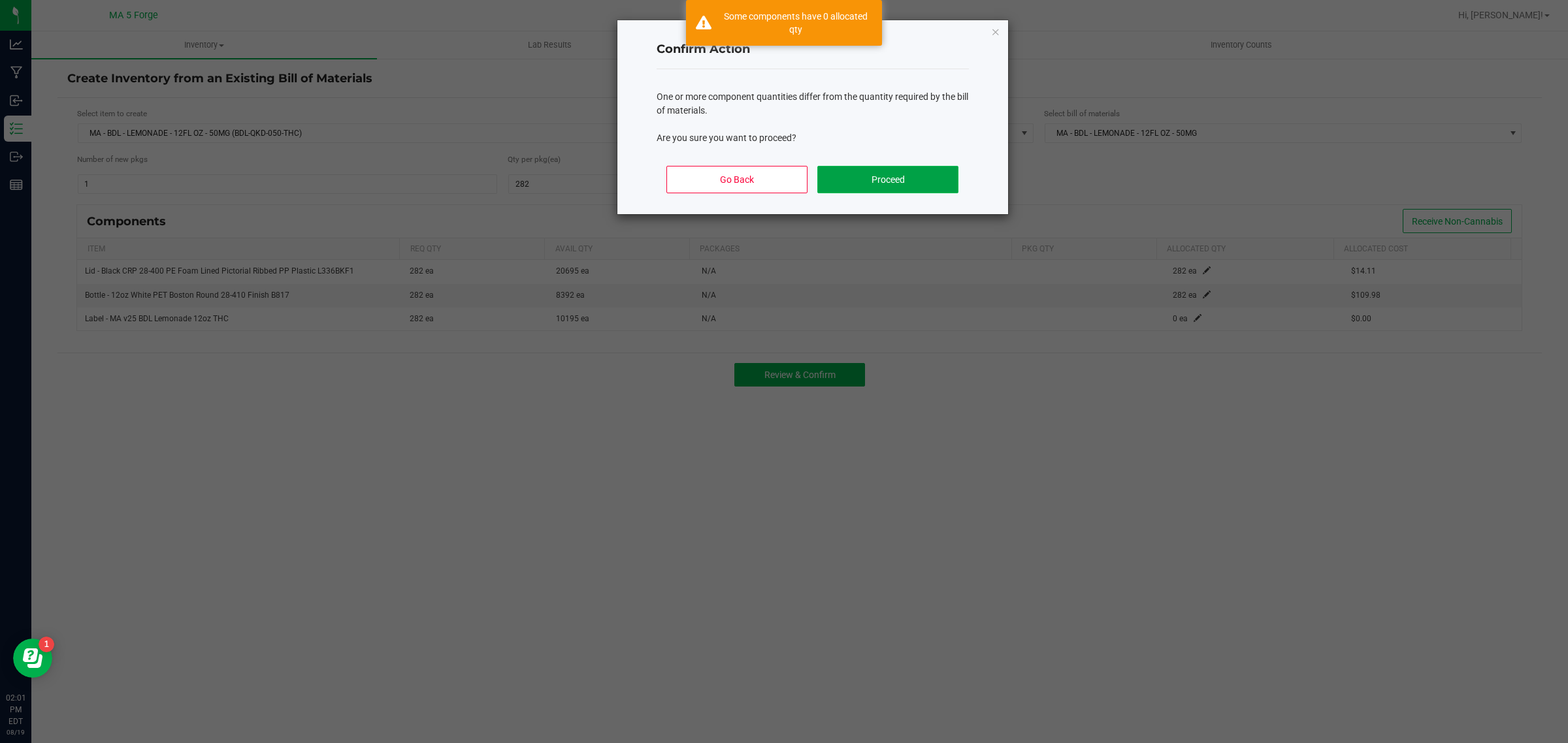
click at [851, 170] on button "Proceed" at bounding box center [888, 179] width 141 height 28
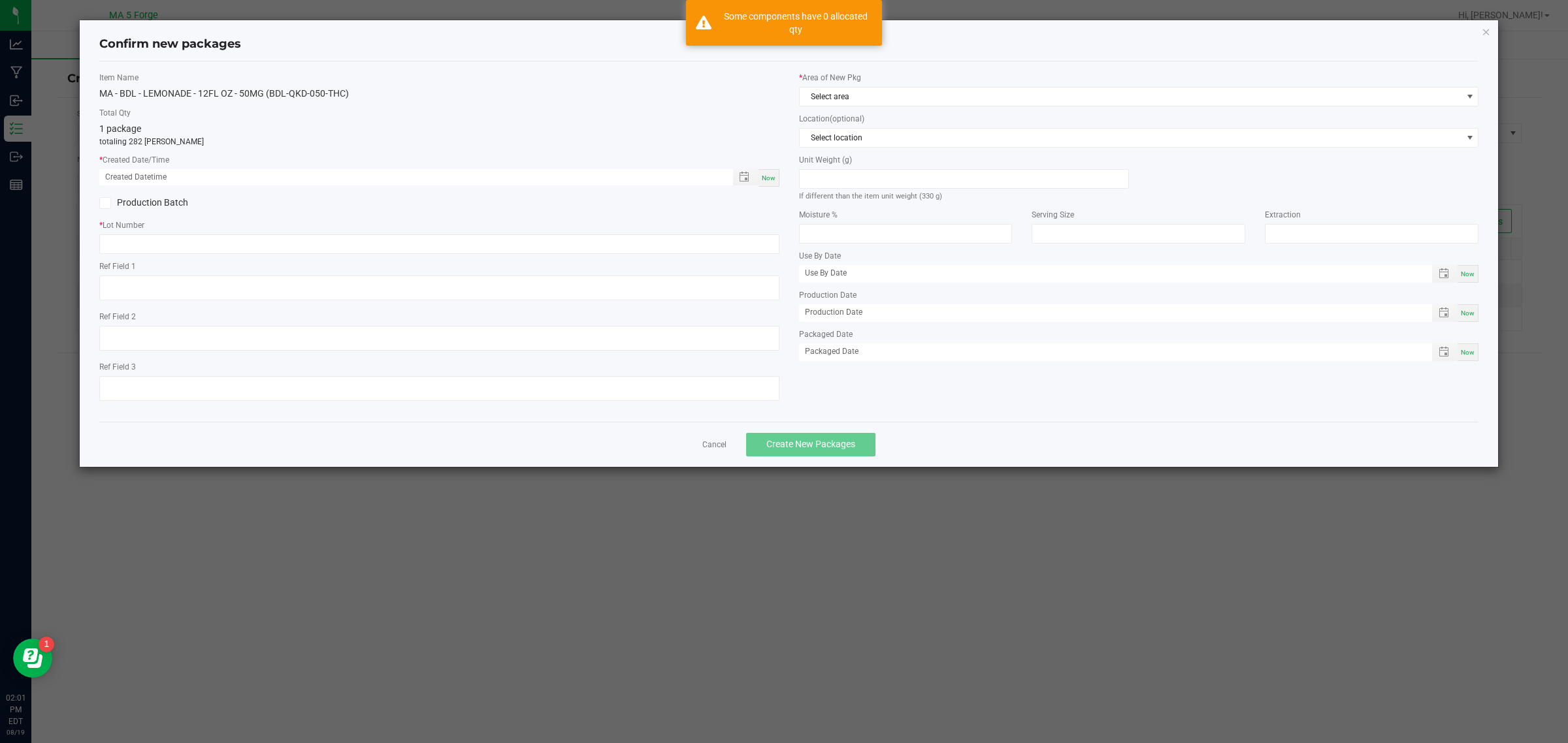
click at [767, 171] on div "Now" at bounding box center [768, 178] width 21 height 18
type input "[DATE] 02:01 PM"
click at [125, 210] on label "Production Batch" at bounding box center [264, 203] width 330 height 13
click at [0, 0] on input "Production Batch" at bounding box center [0, 0] width 0 height 0
click at [173, 237] on input "text" at bounding box center [439, 245] width 680 height 20
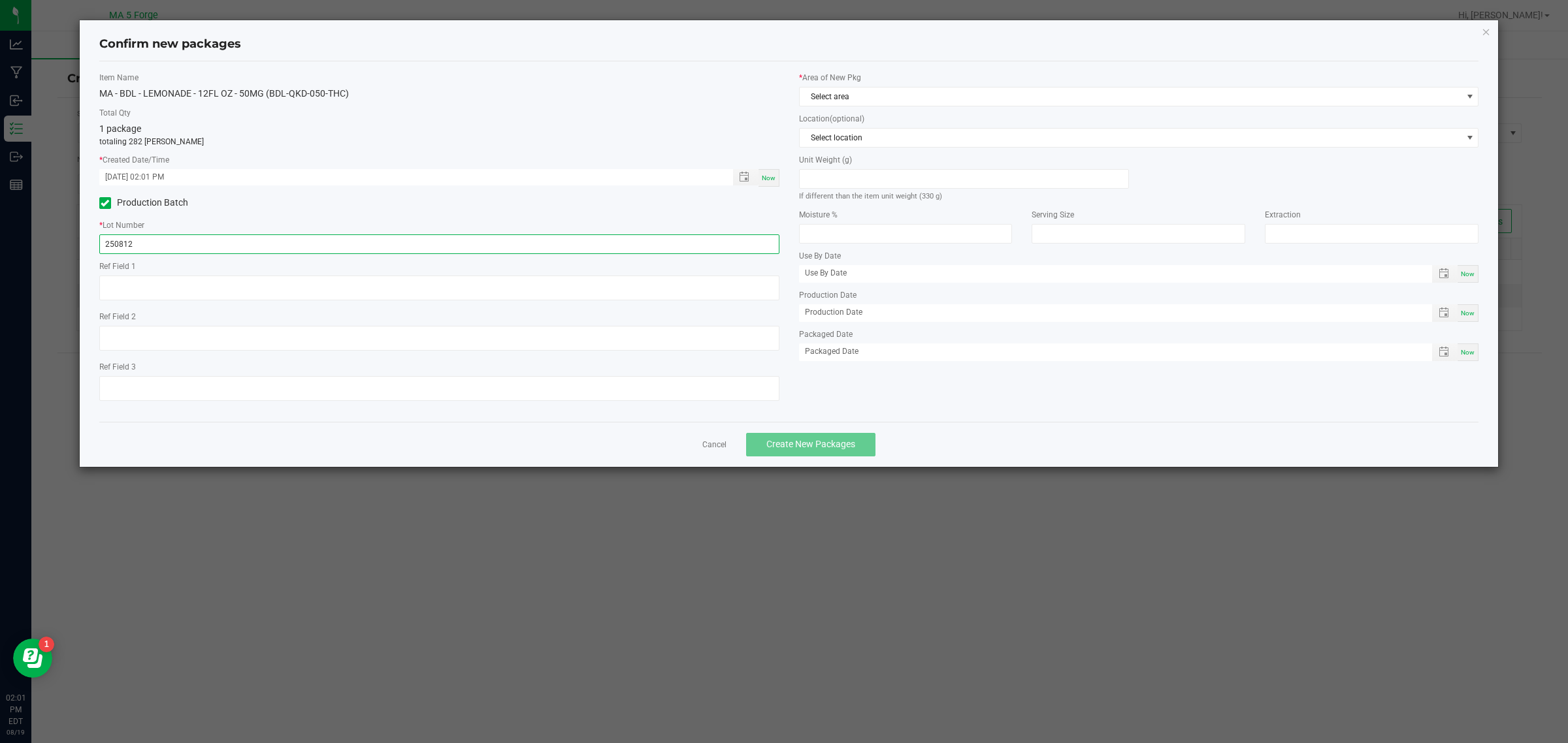
type input "250812WKD-050-THC"
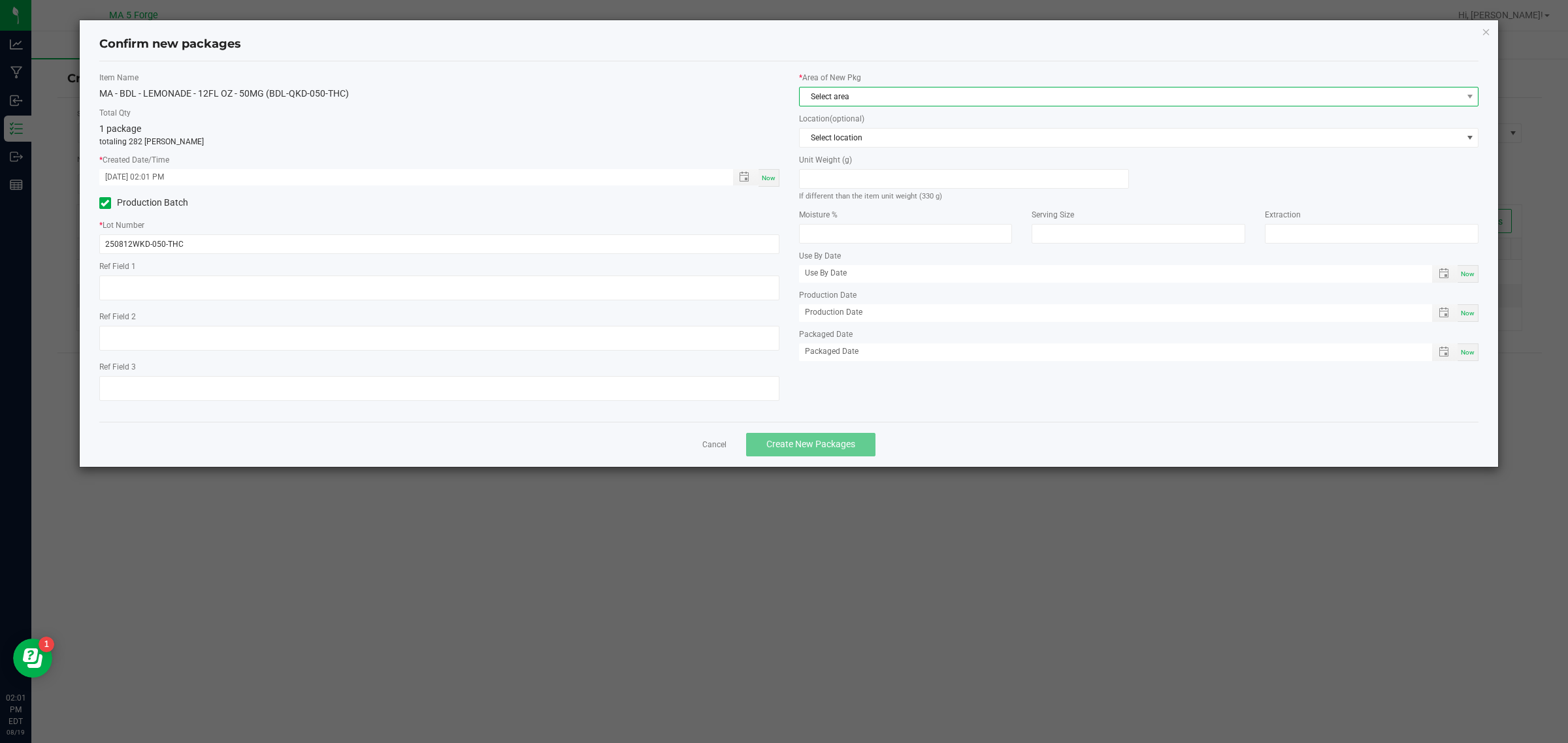
click at [862, 96] on span "Select area" at bounding box center [1131, 97] width 663 height 18
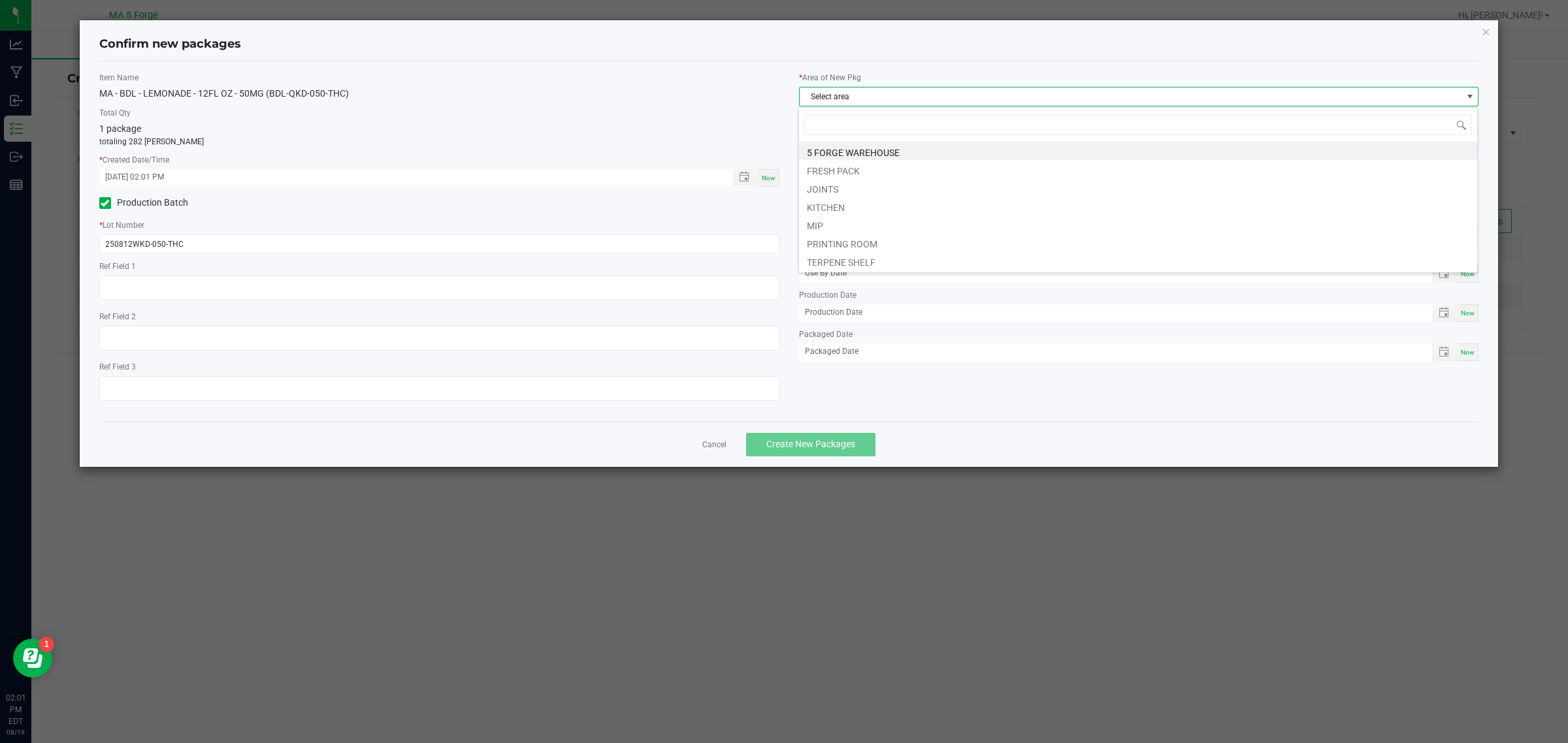
click at [870, 211] on li "KITCHEN" at bounding box center [1138, 205] width 678 height 18
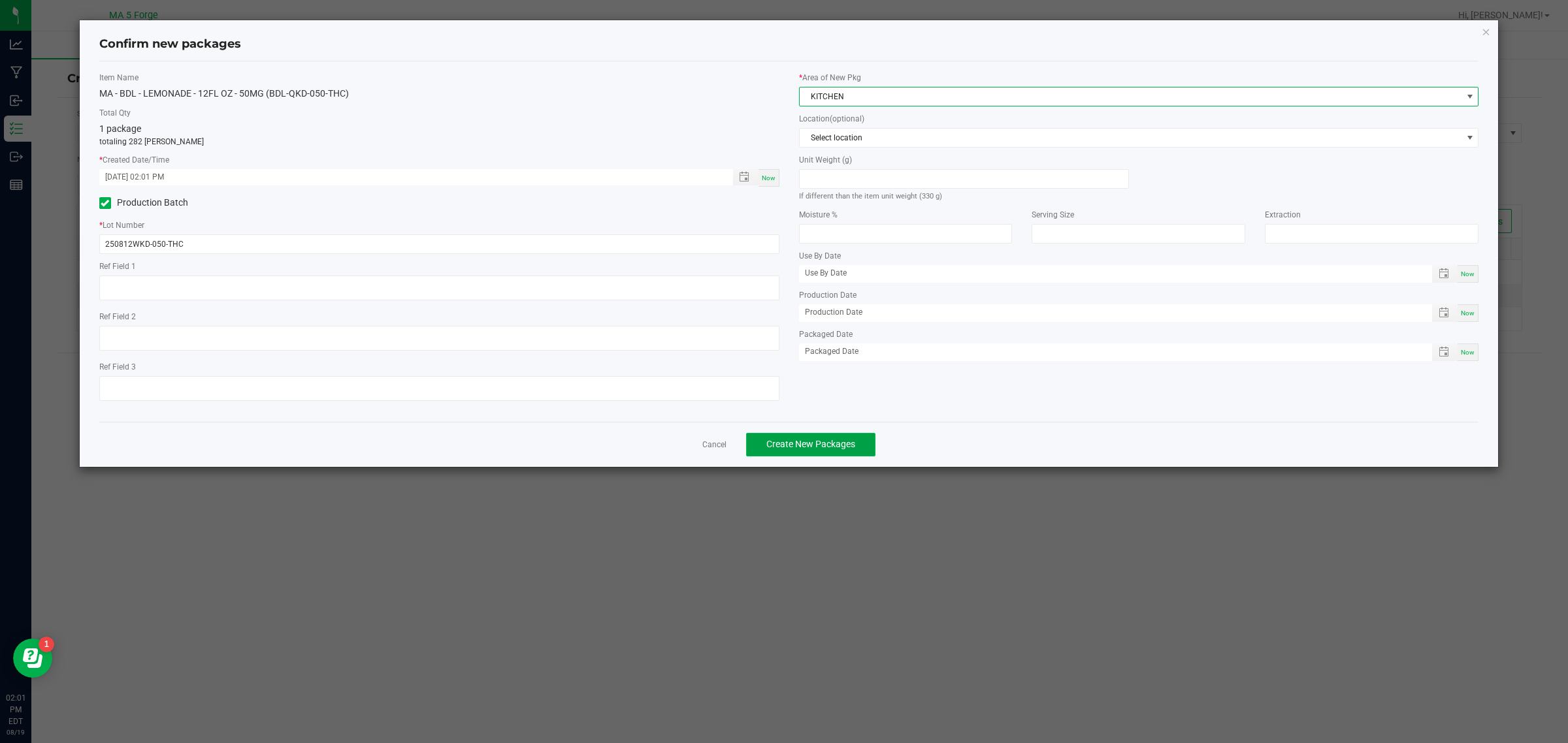
click at [864, 435] on button "Create New Packages" at bounding box center [810, 445] width 129 height 23
